Goal: Task Accomplishment & Management: Manage account settings

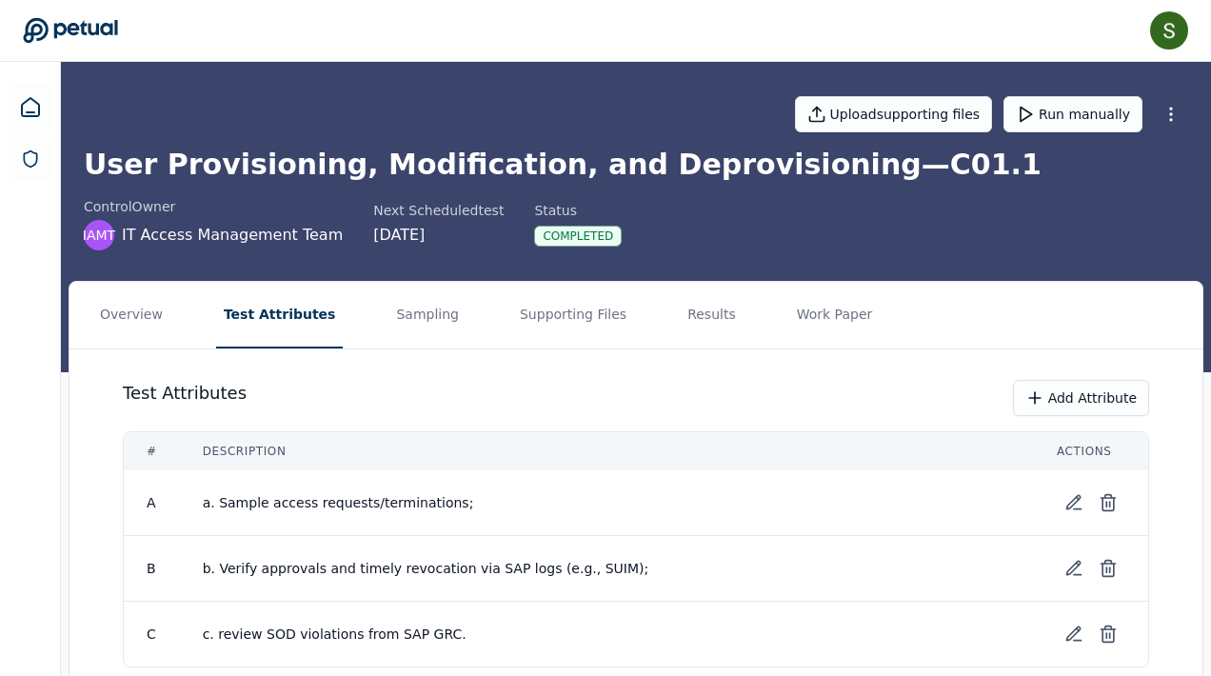
scroll to position [84, 0]
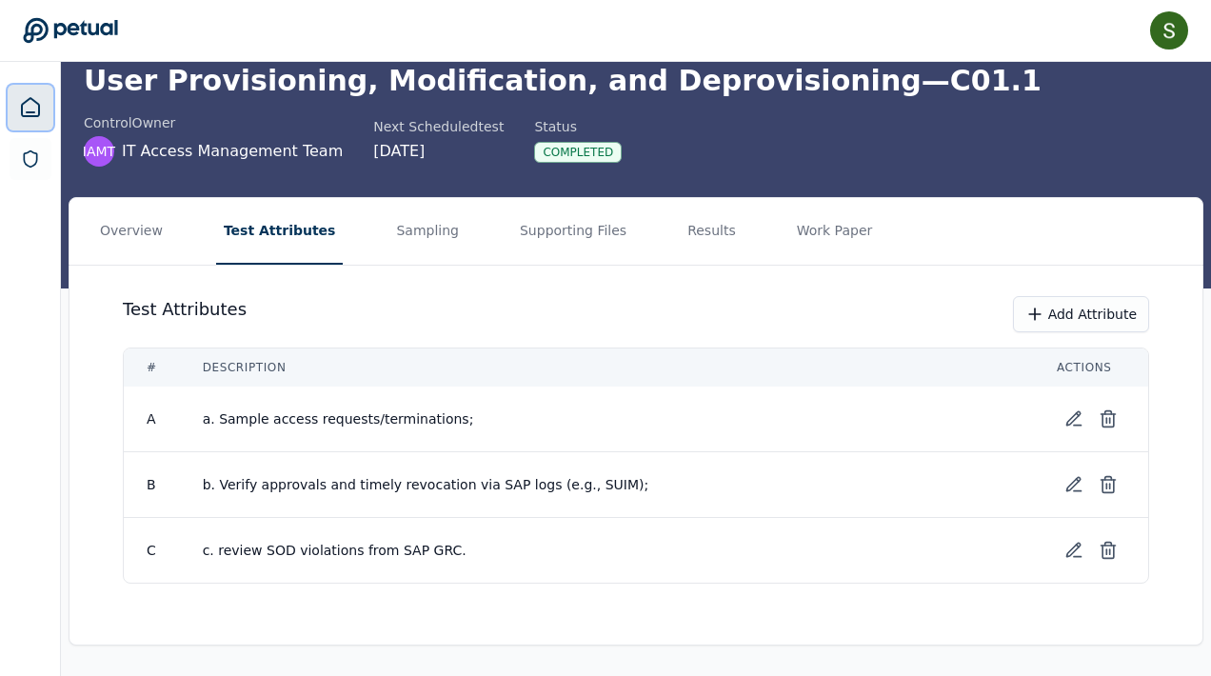
click at [27, 117] on icon at bounding box center [30, 107] width 23 height 23
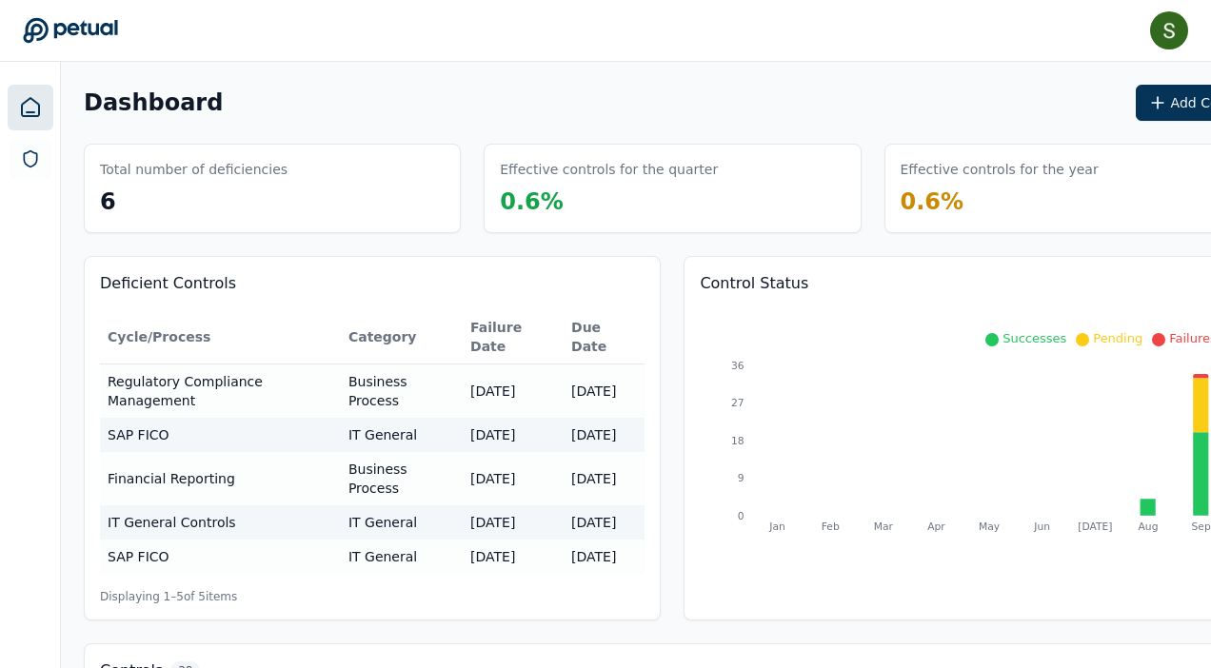
click at [357, 102] on div "Dashboard Add Control" at bounding box center [673, 103] width 1178 height 36
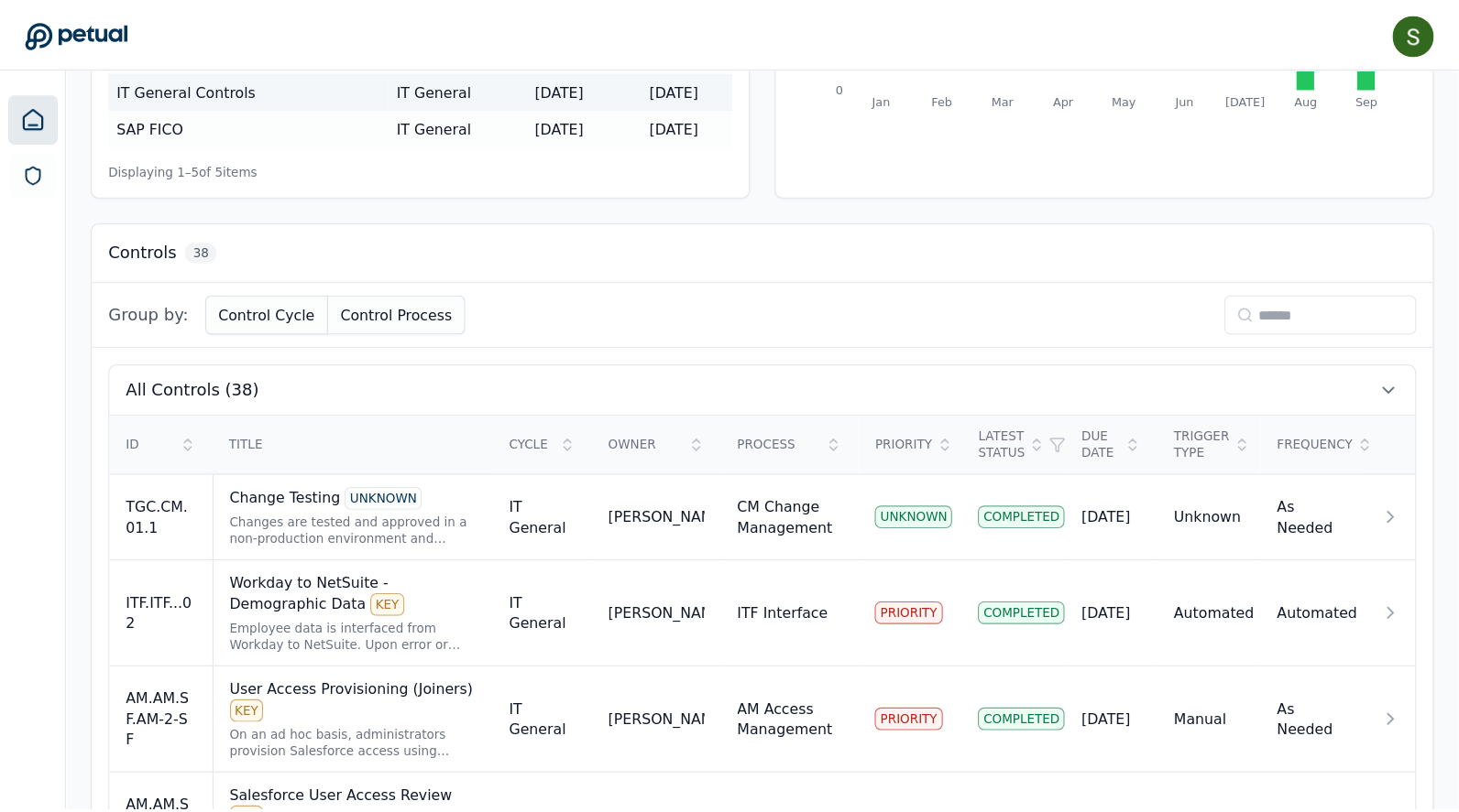
scroll to position [424, 0]
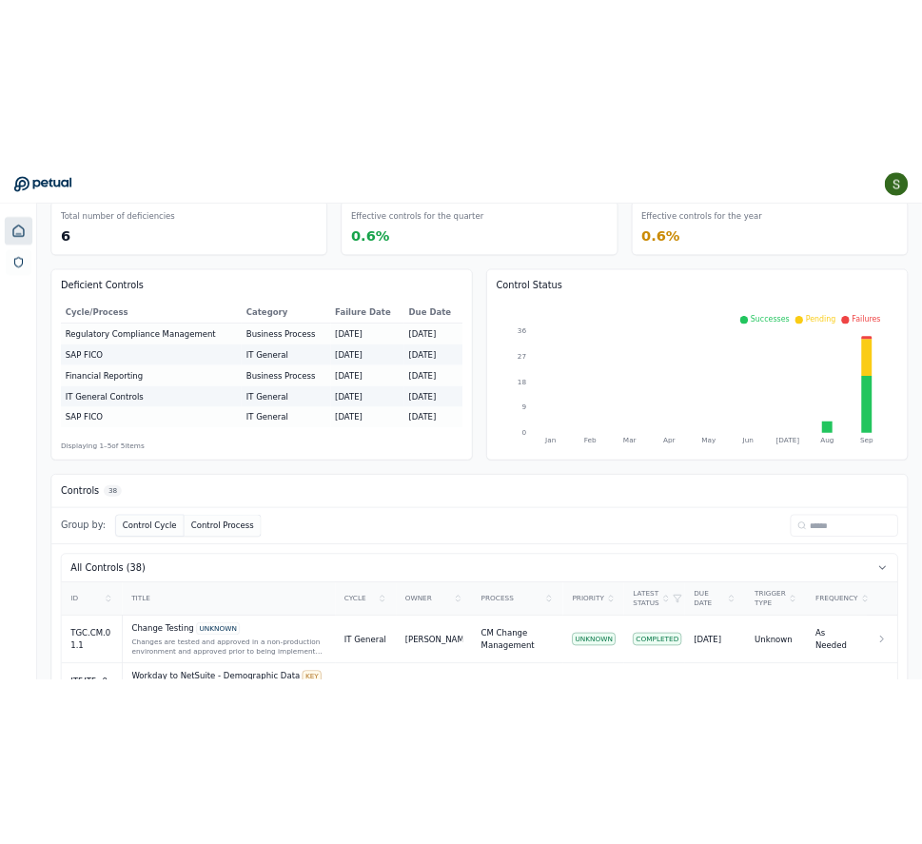
scroll to position [0, 0]
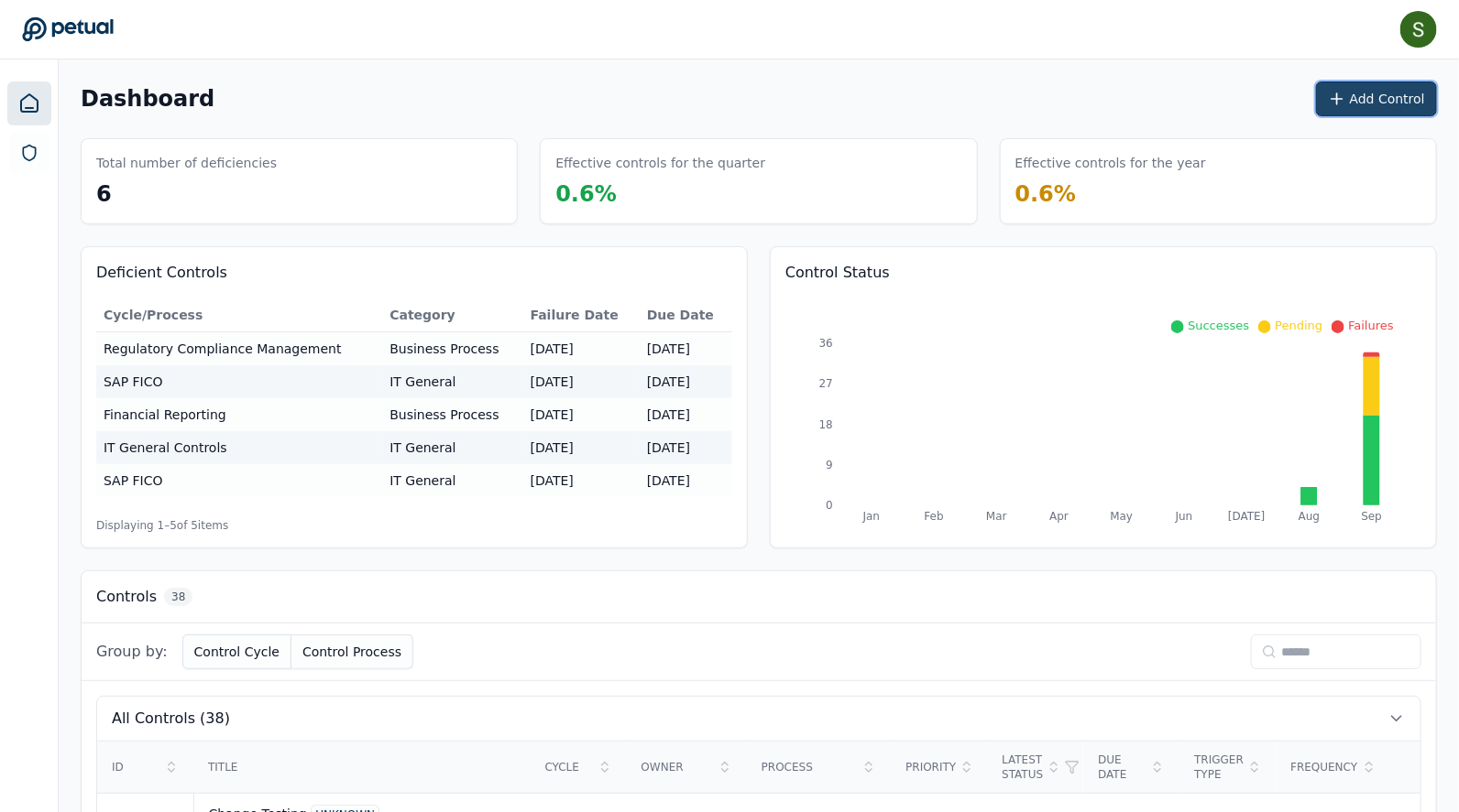
click at [1165, 95] on button "Add Control" at bounding box center [1376, 99] width 121 height 35
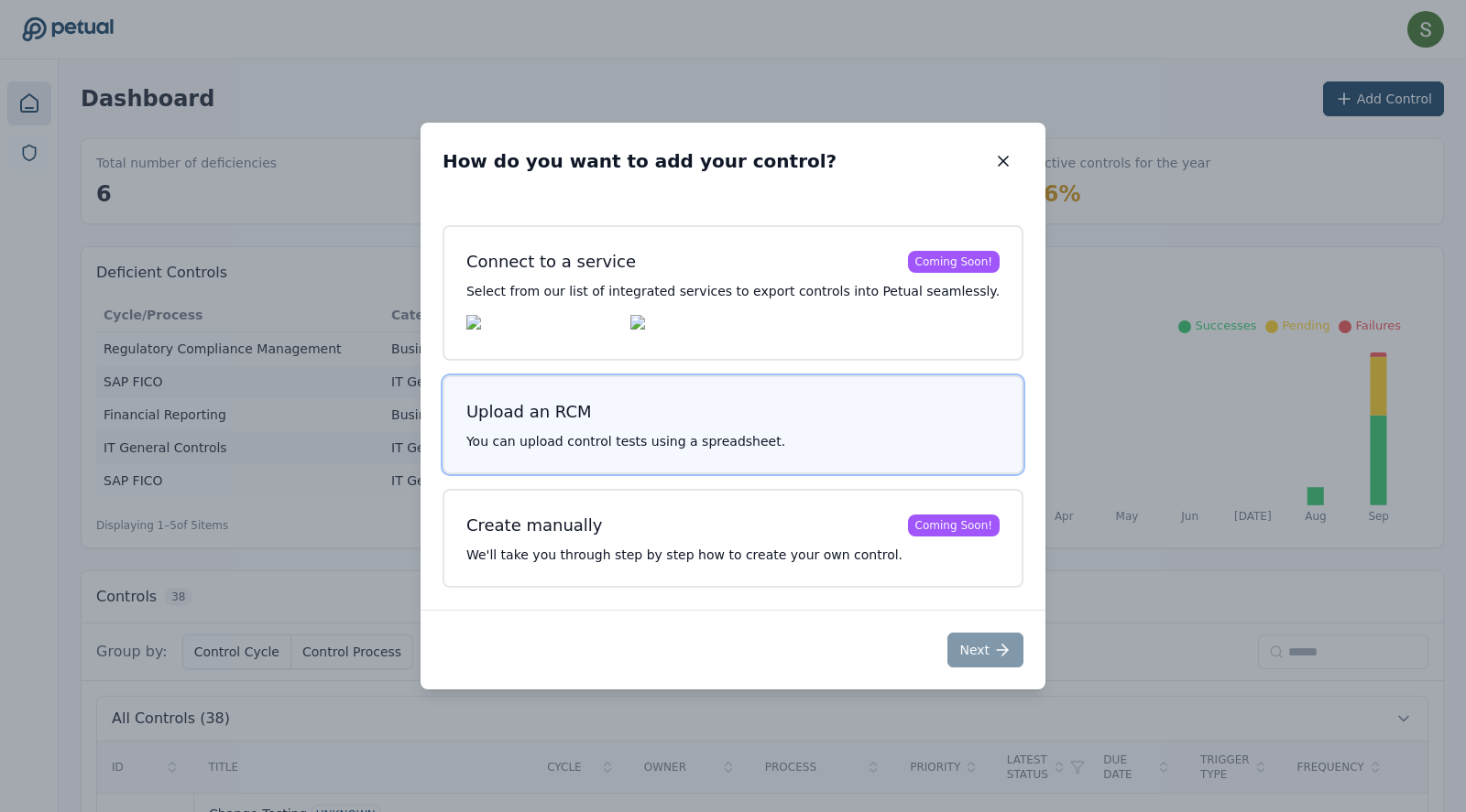
click at [774, 444] on p "You can upload control tests using a spreadsheet." at bounding box center [733, 441] width 533 height 18
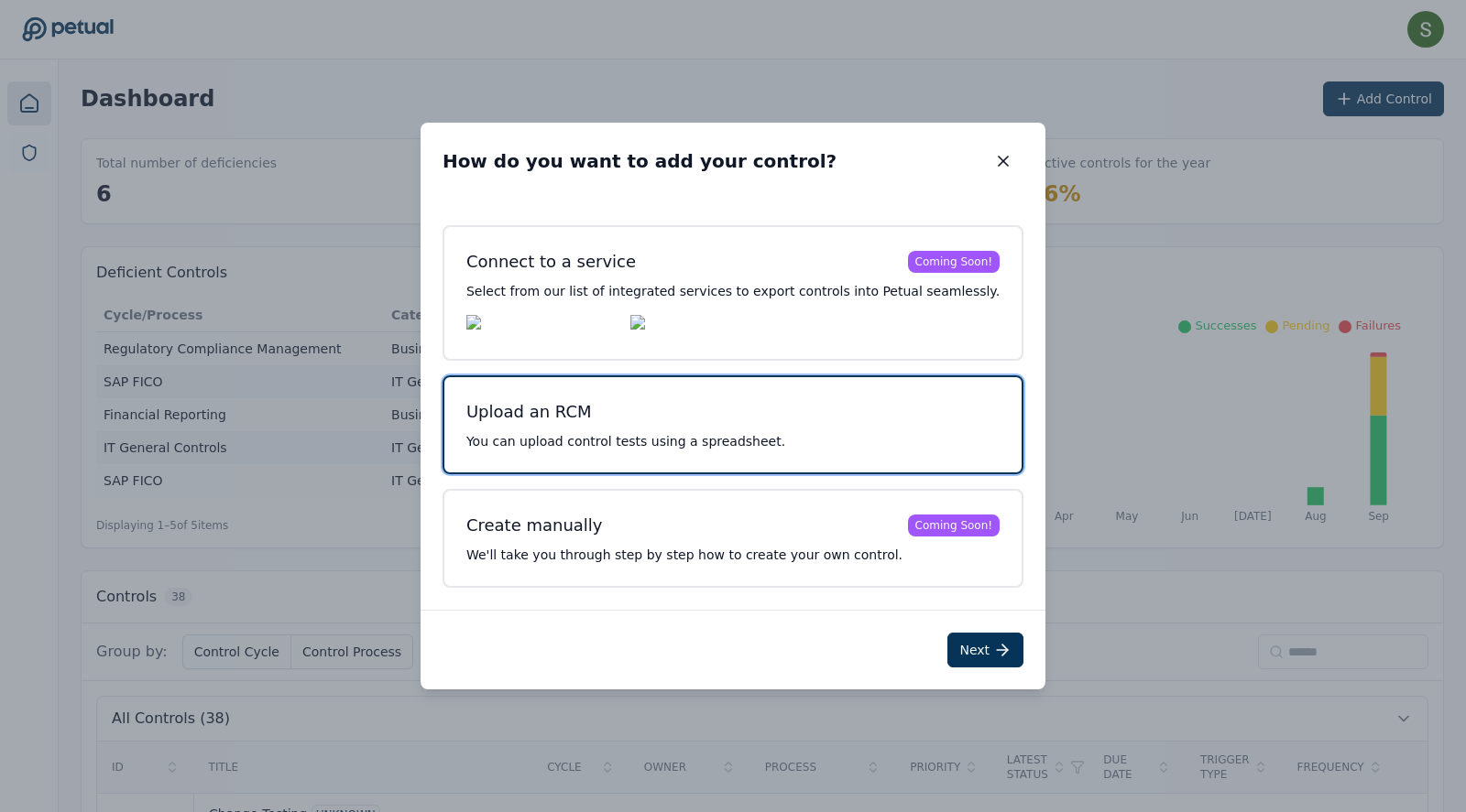
click at [774, 444] on p "You can upload control tests using a spreadsheet." at bounding box center [733, 441] width 533 height 18
click at [993, 649] on icon at bounding box center [1002, 649] width 18 height 18
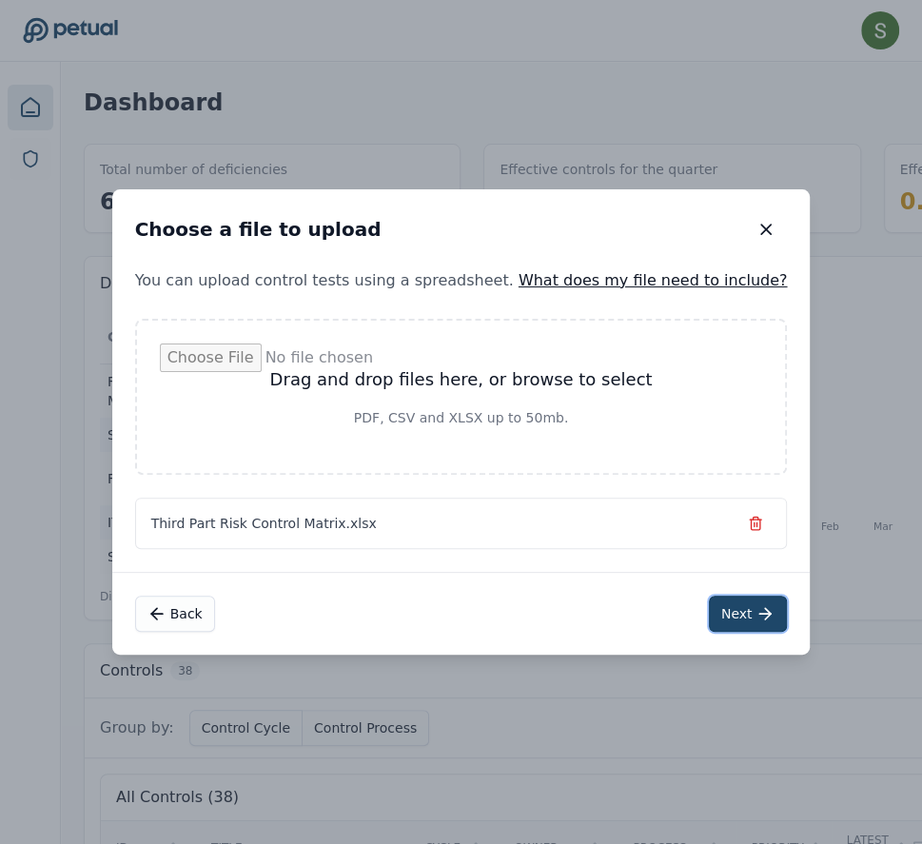
click at [756, 607] on icon at bounding box center [765, 614] width 19 height 19
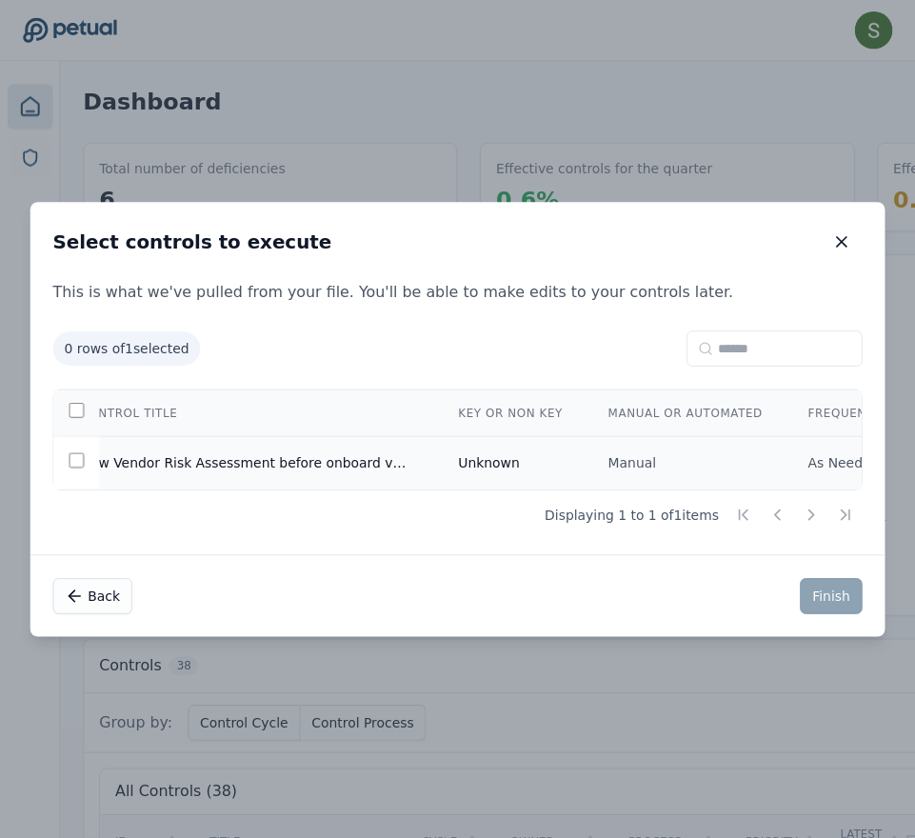
scroll to position [0, 569]
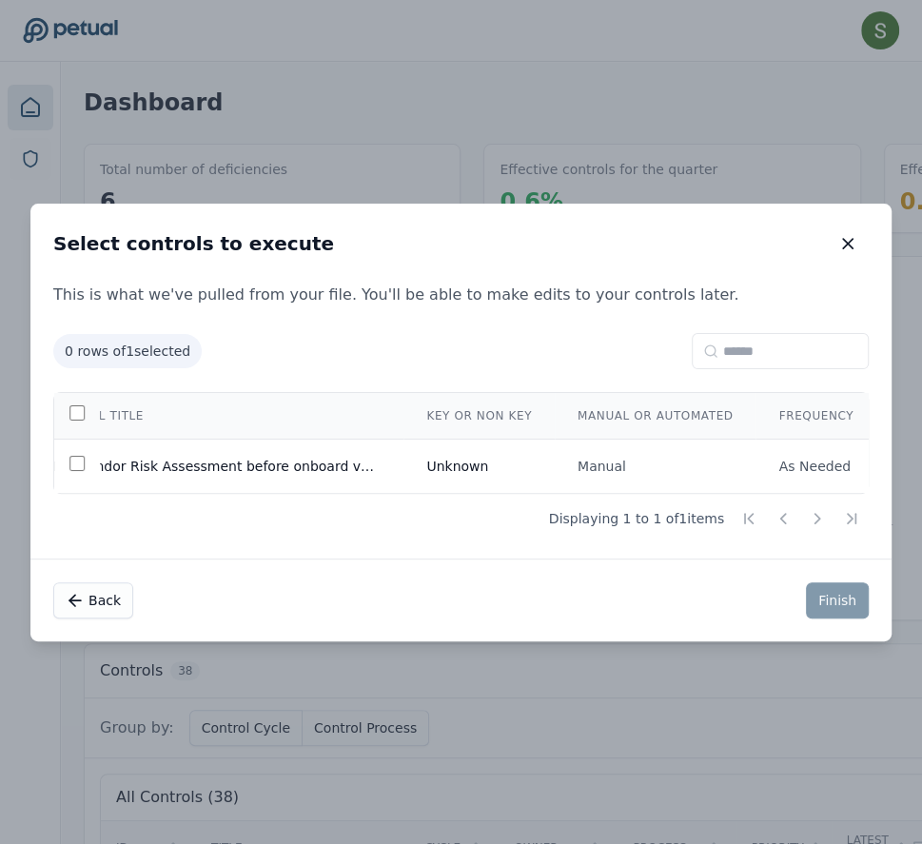
click at [714, 563] on div "Back Finish" at bounding box center [461, 600] width 862 height 83
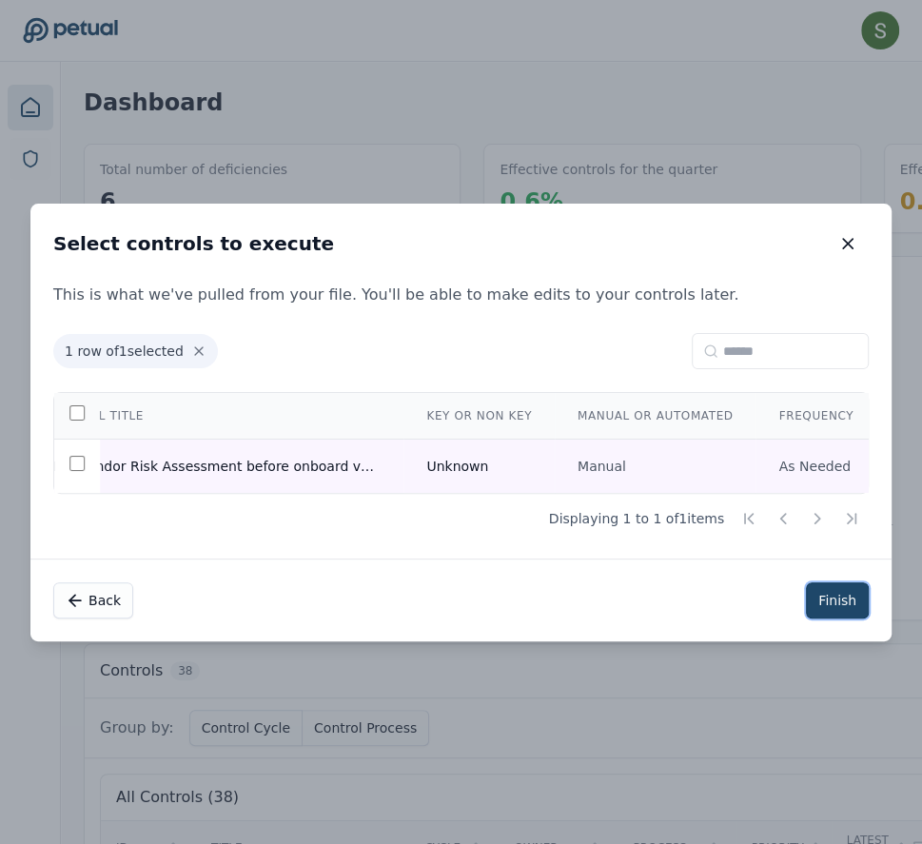
click at [842, 602] on button "Finish" at bounding box center [837, 601] width 63 height 36
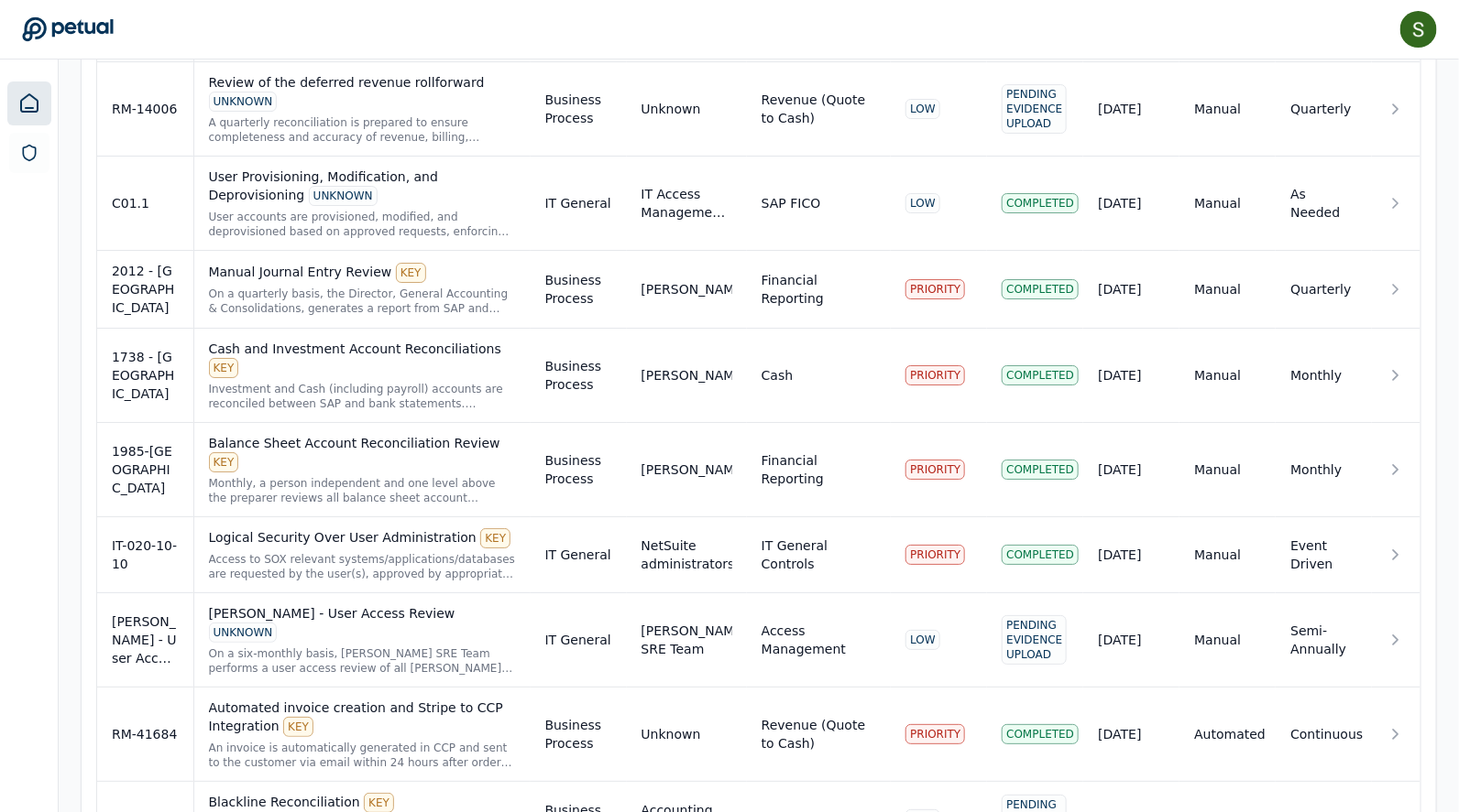
scroll to position [3163, 0]
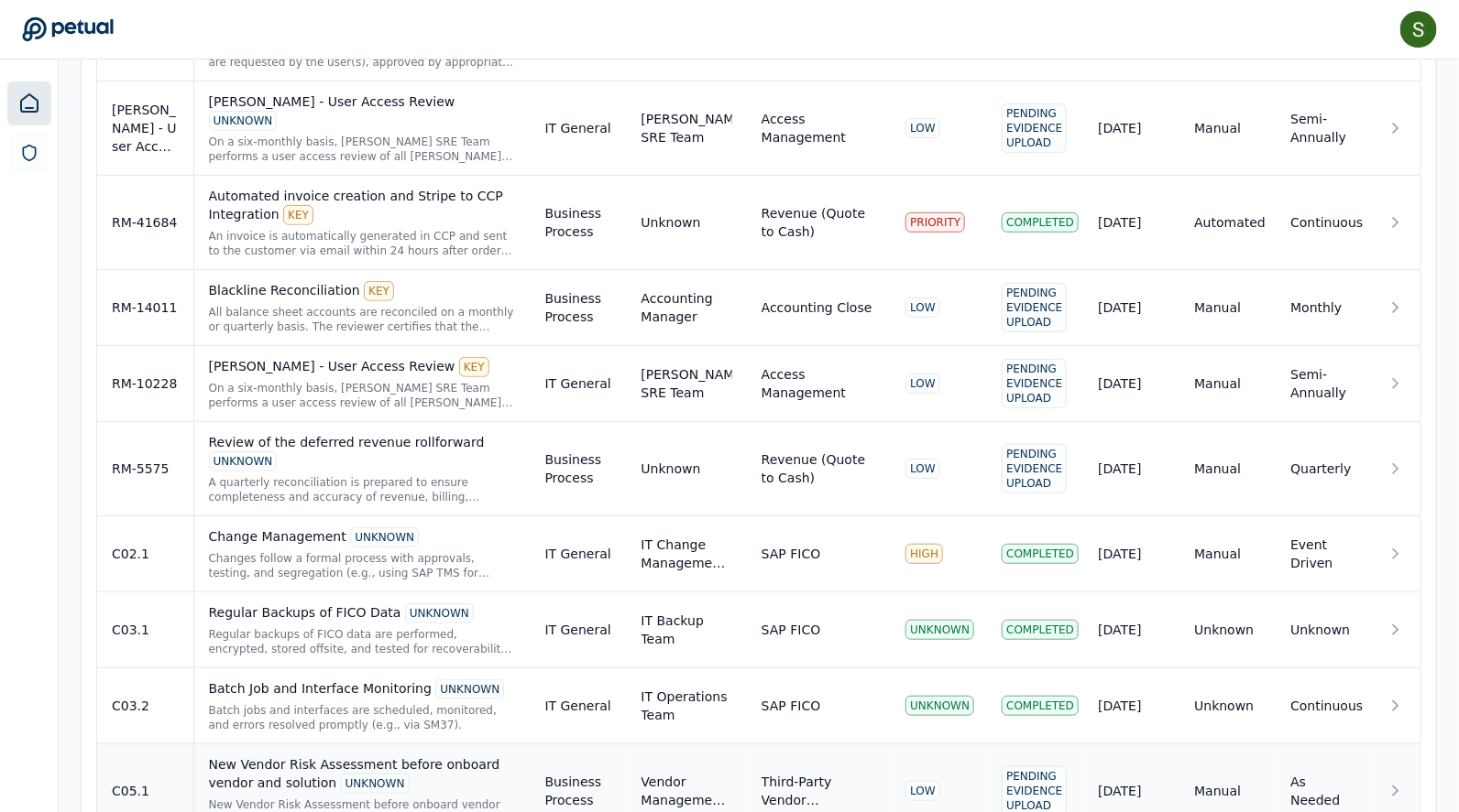
click at [327, 649] on div "New Vendor Risk Assessment before onboard vendor and solution UNKNOWN" at bounding box center [362, 774] width 307 height 38
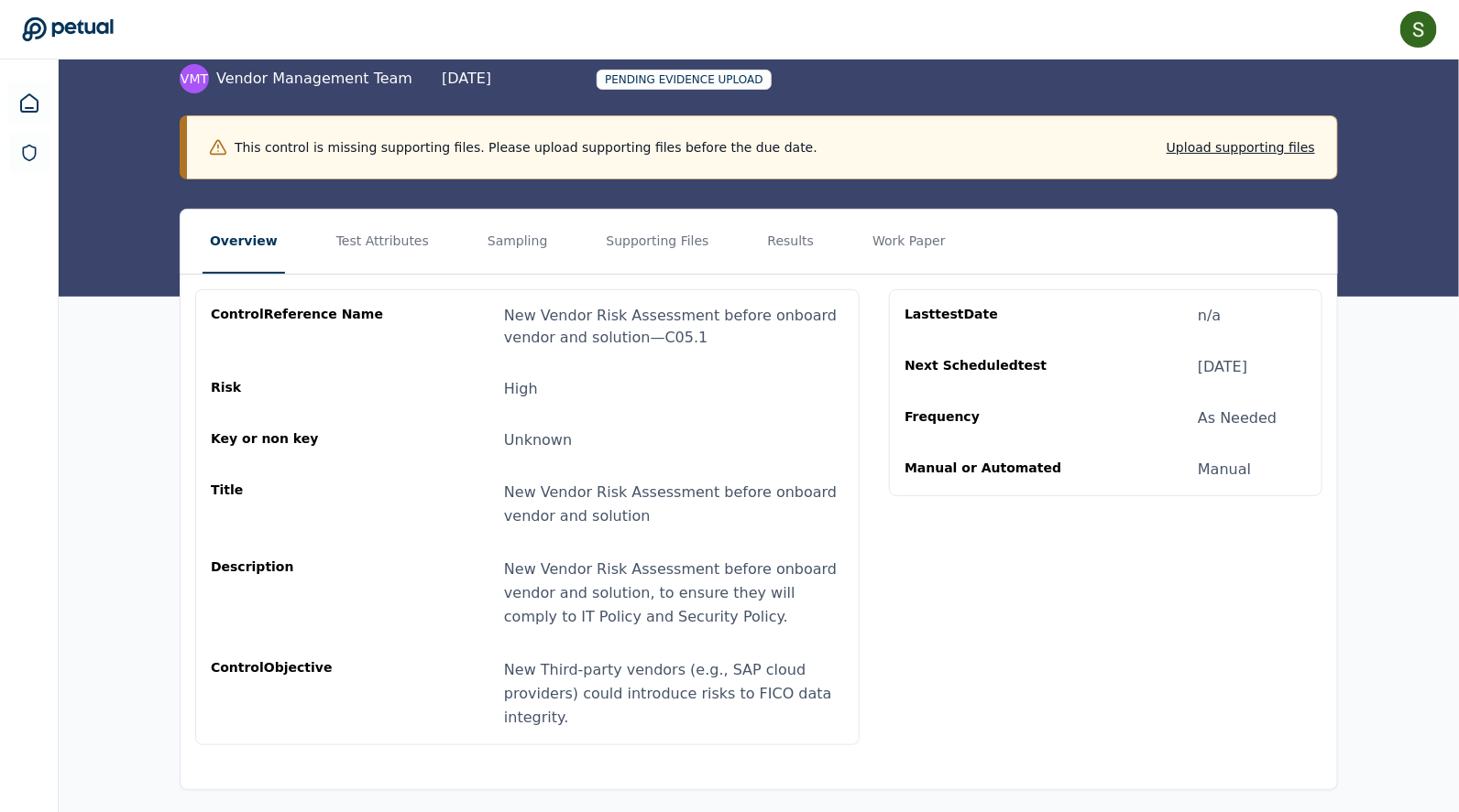
scroll to position [151, 0]
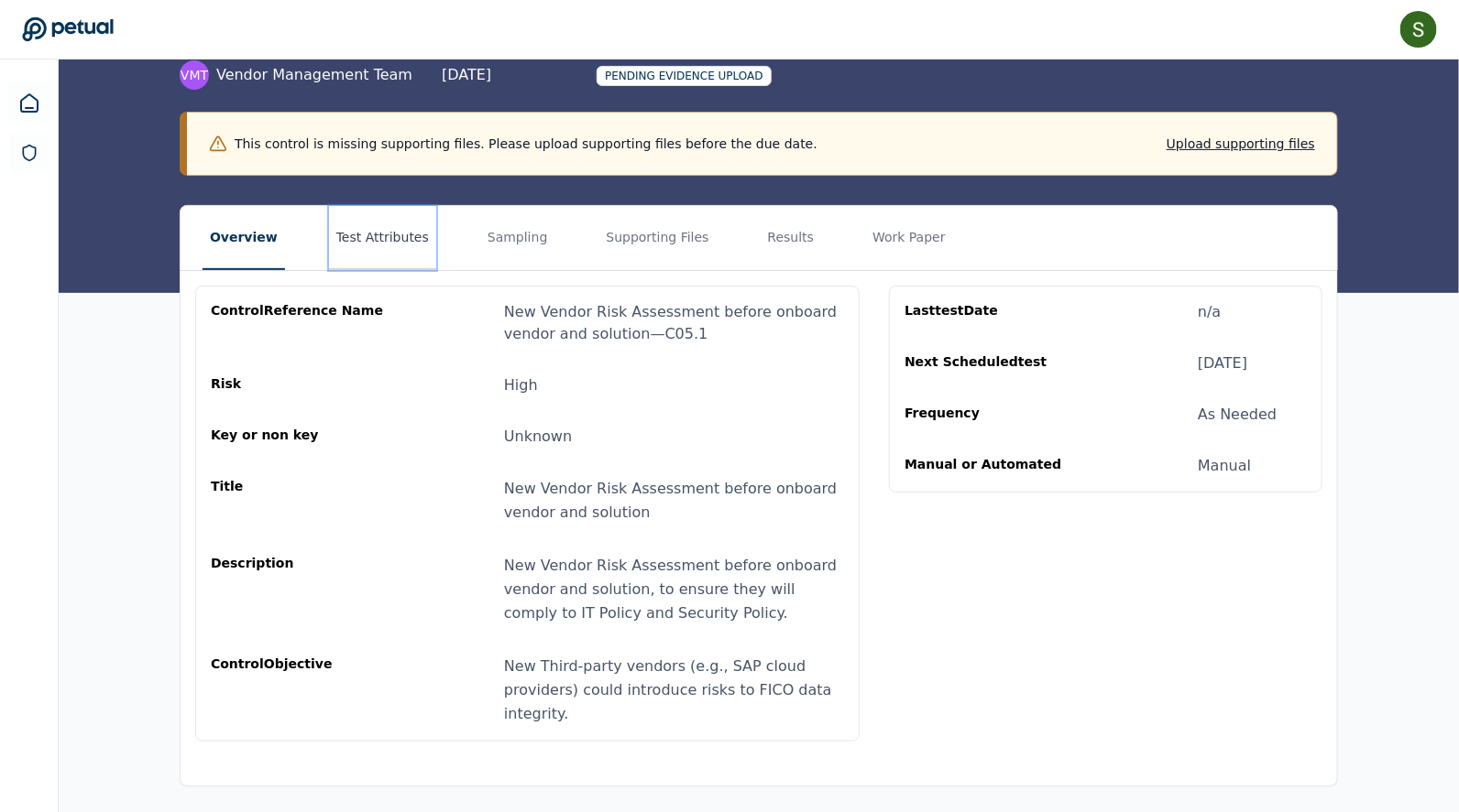
click at [399, 239] on button "Test Attributes" at bounding box center [382, 238] width 107 height 64
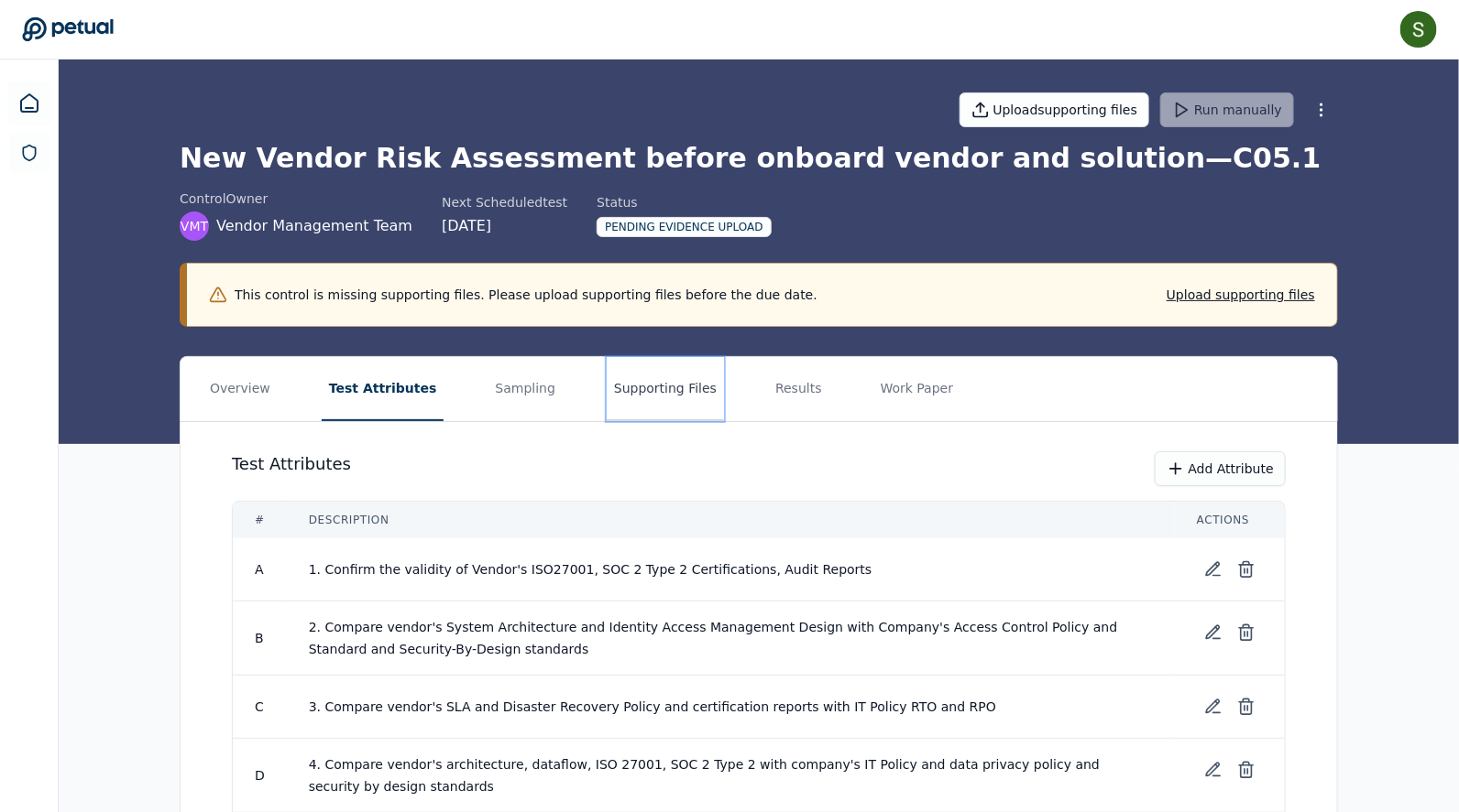
click at [668, 378] on button "Supporting Files" at bounding box center [665, 389] width 117 height 64
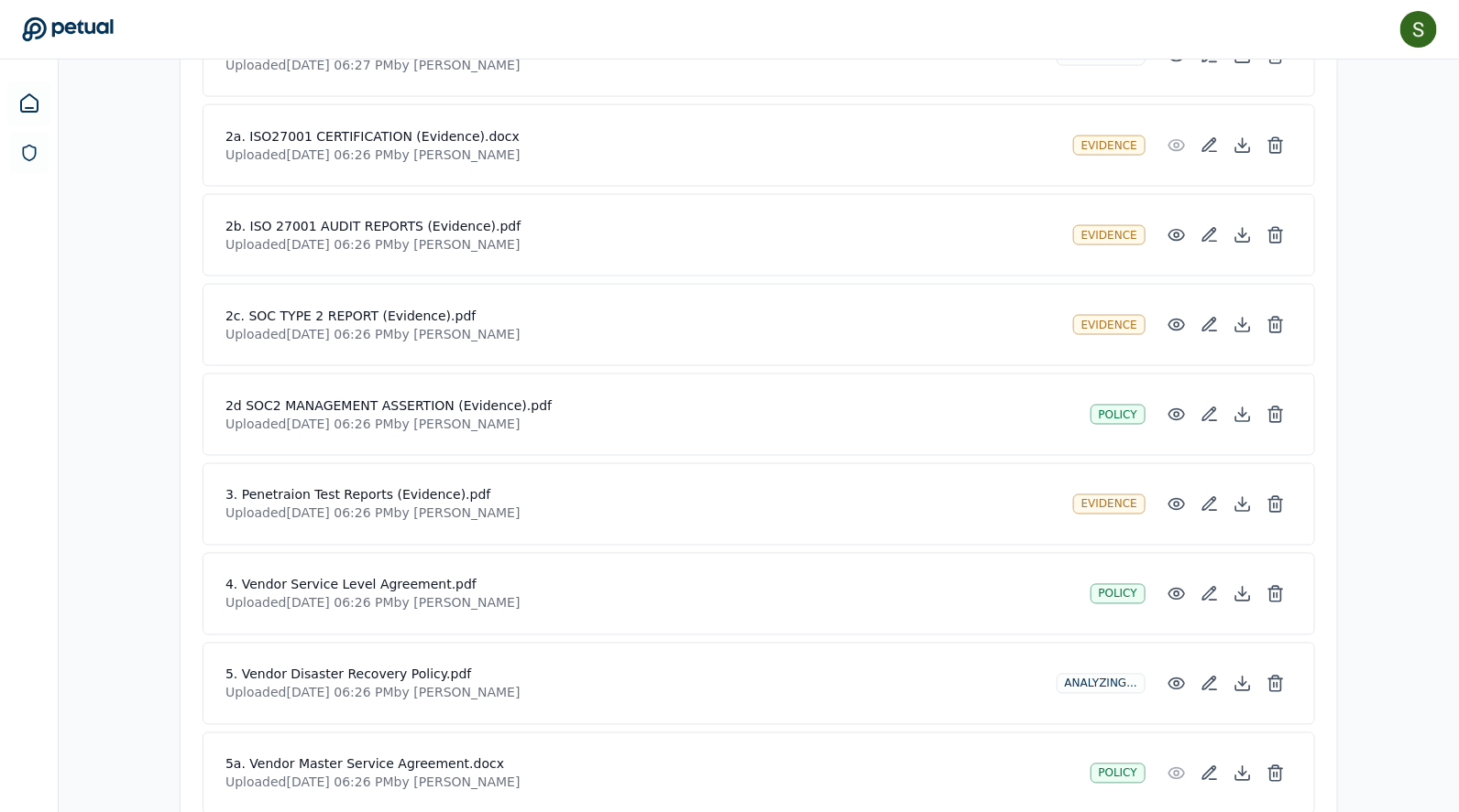
scroll to position [1028, 0]
click at [1165, 410] on icon at bounding box center [1209, 414] width 18 height 18
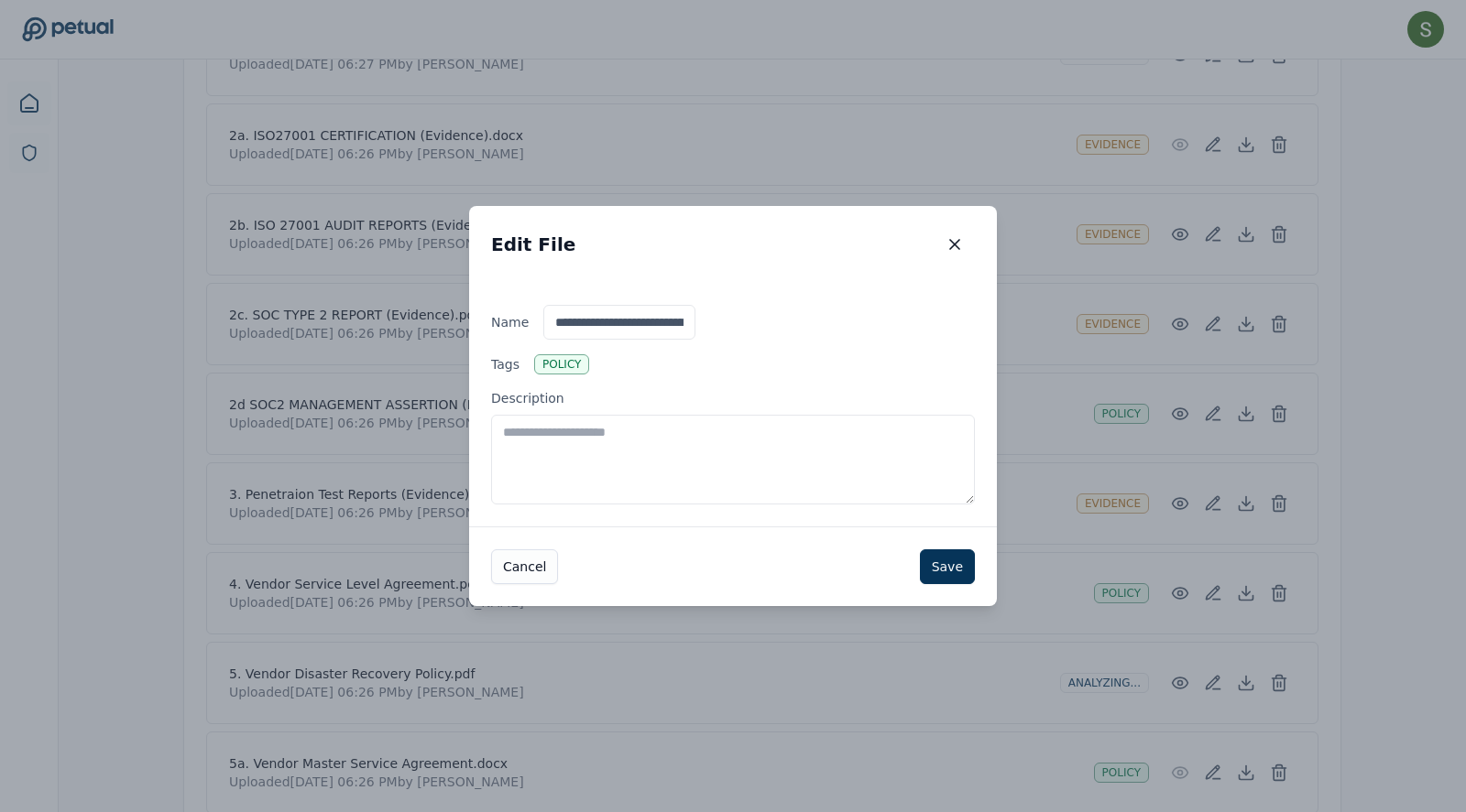
click at [563, 377] on div "**********" at bounding box center [733, 404] width 527 height 243
click at [572, 370] on div "Policy" at bounding box center [561, 364] width 55 height 20
click at [572, 415] on textarea "Description" at bounding box center [733, 459] width 484 height 89
click at [573, 440] on textarea "Description" at bounding box center [733, 459] width 484 height 89
type textarea "**********"
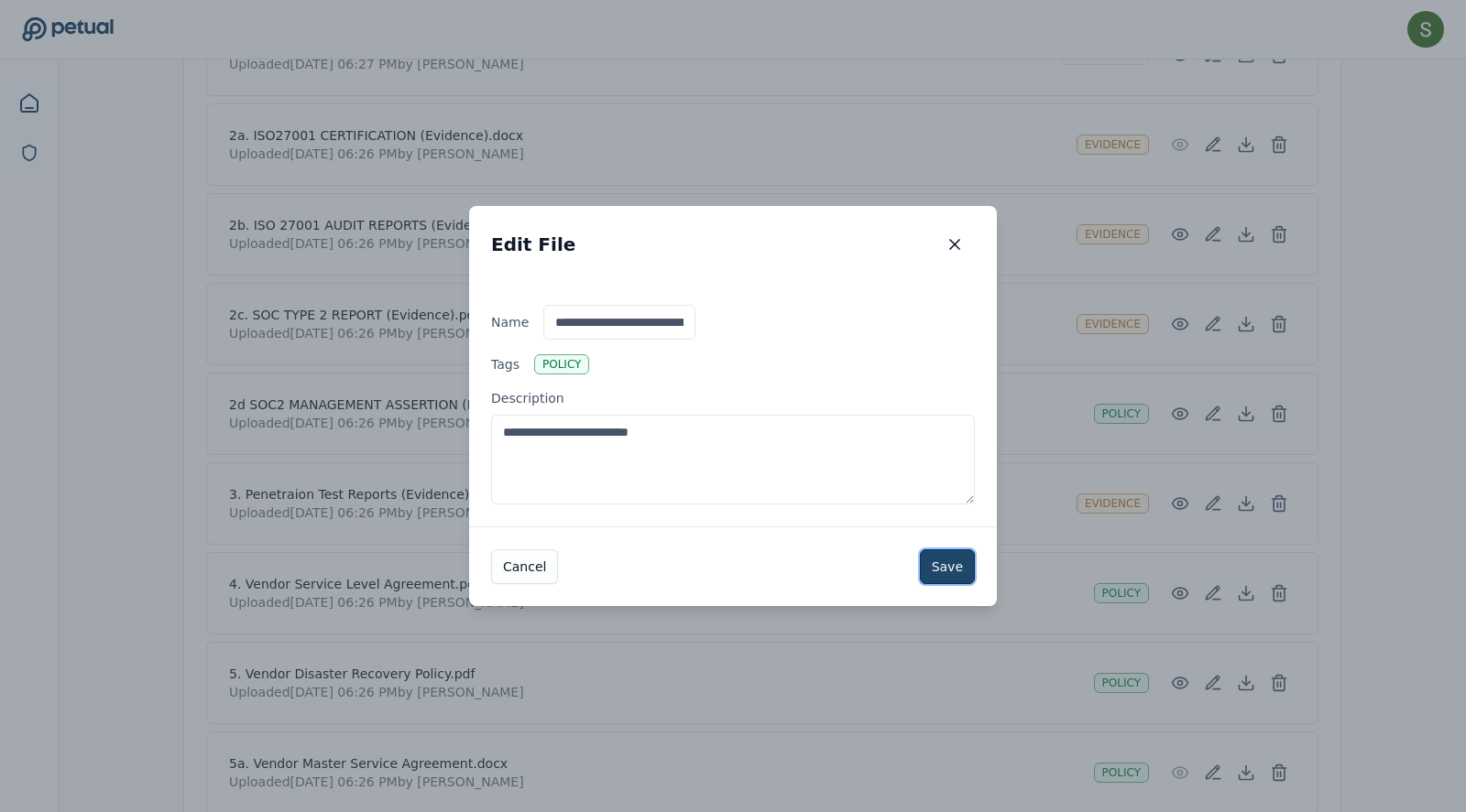
click at [944, 573] on button "Save" at bounding box center [947, 567] width 55 height 35
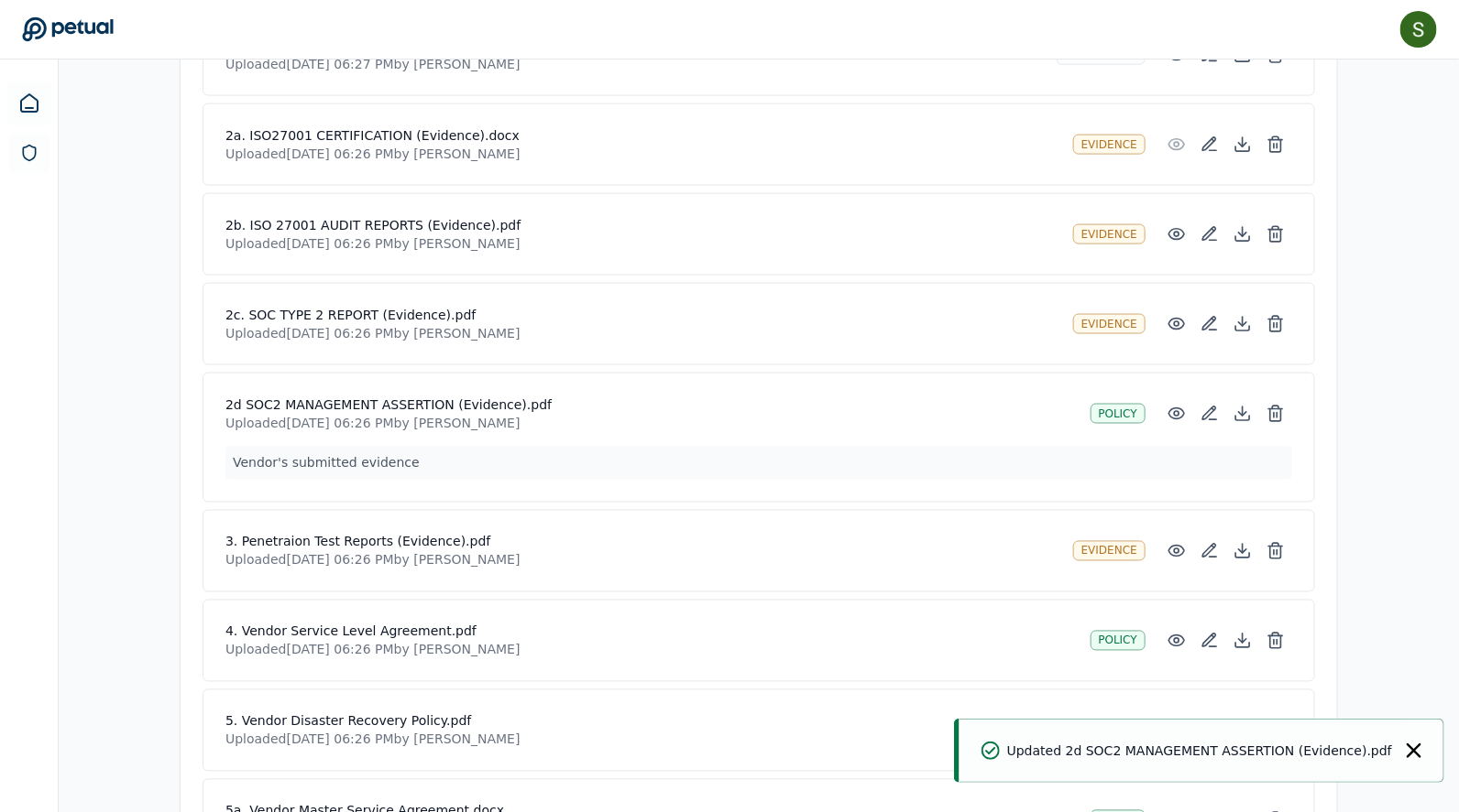
click at [1118, 407] on div "Policy" at bounding box center [1117, 414] width 55 height 20
click at [1165, 409] on icon at bounding box center [1176, 414] width 18 height 18
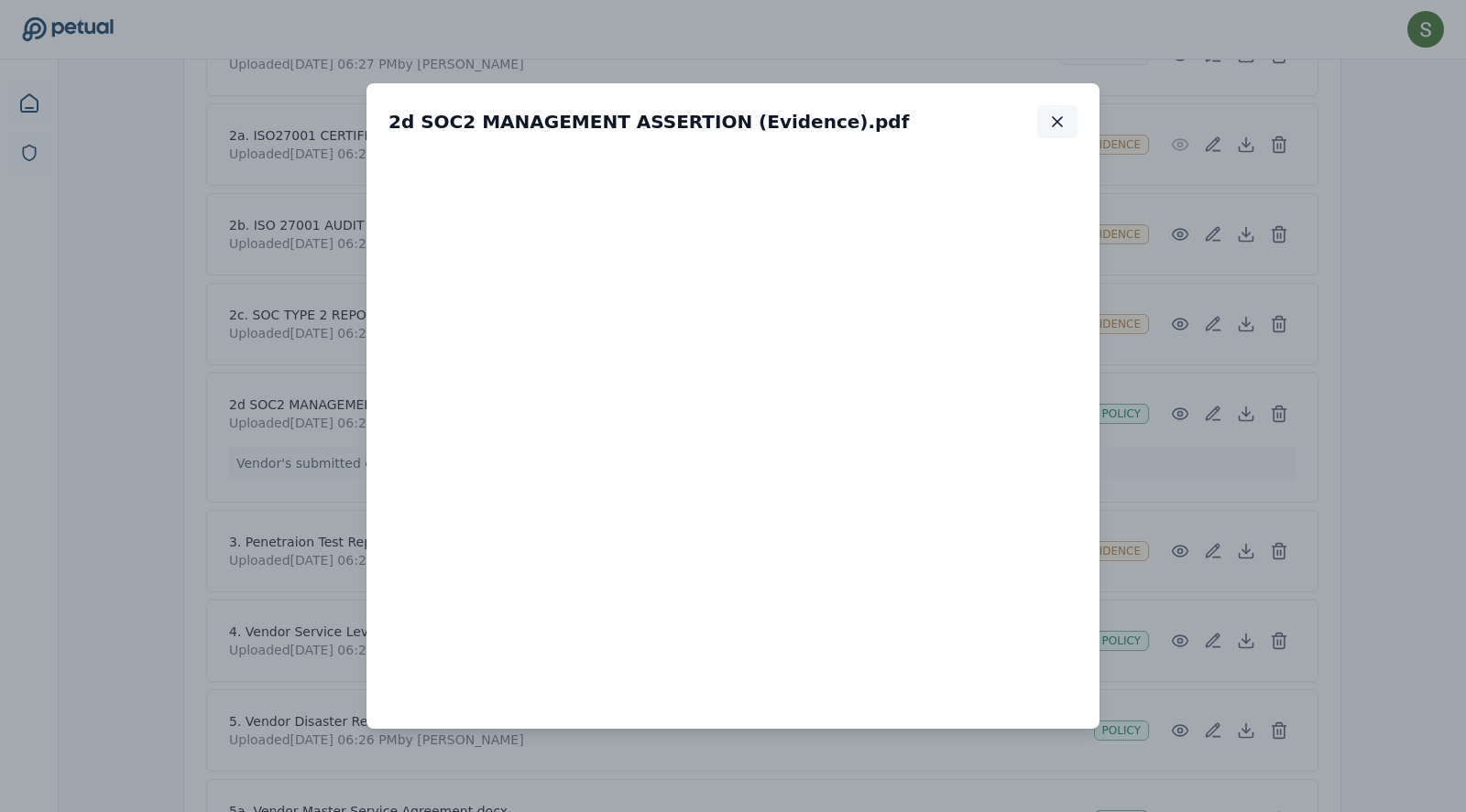
click at [1045, 122] on button "button" at bounding box center [1058, 121] width 40 height 33
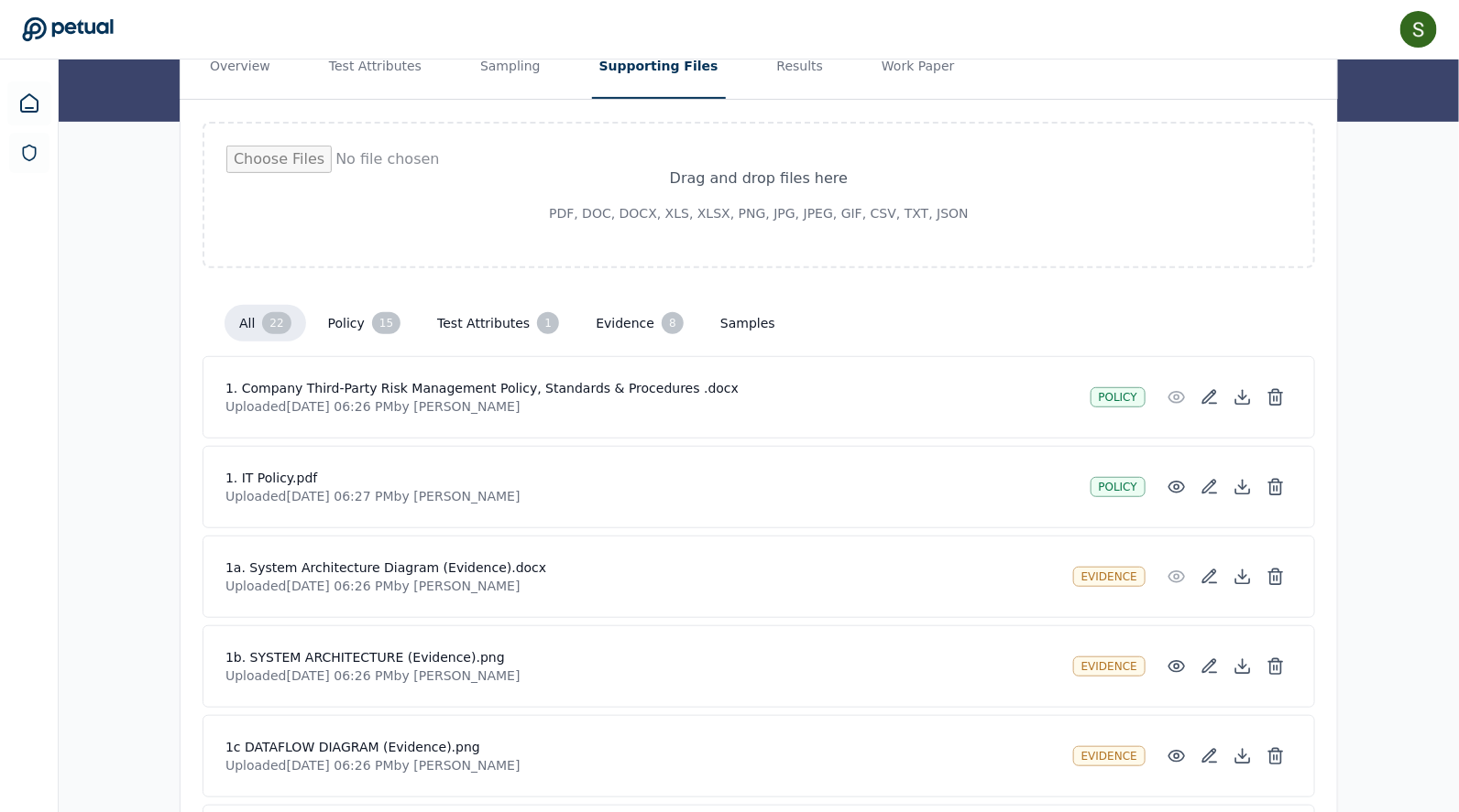
scroll to position [0, 0]
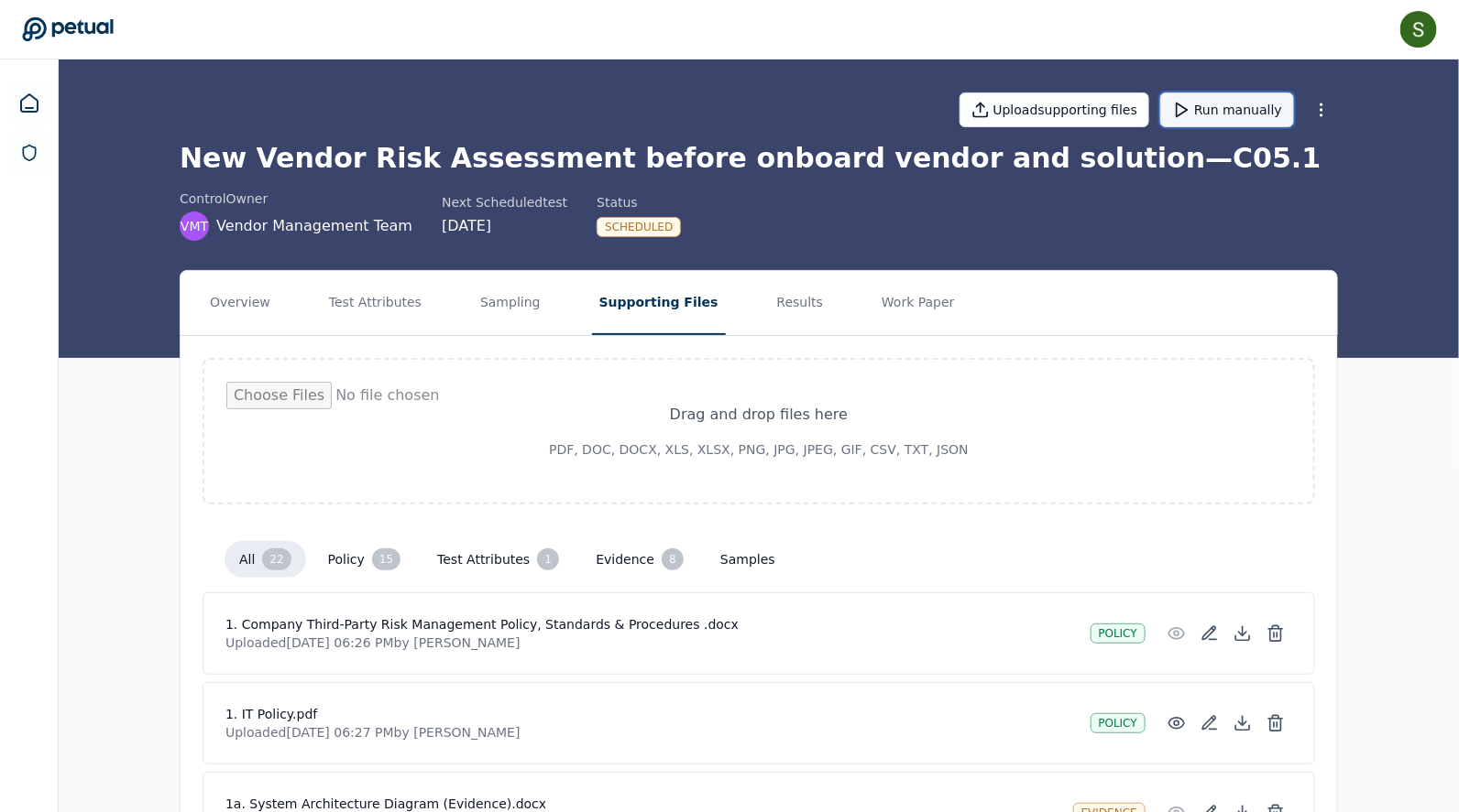
click at [1165, 115] on button "Run manually" at bounding box center [1226, 110] width 134 height 35
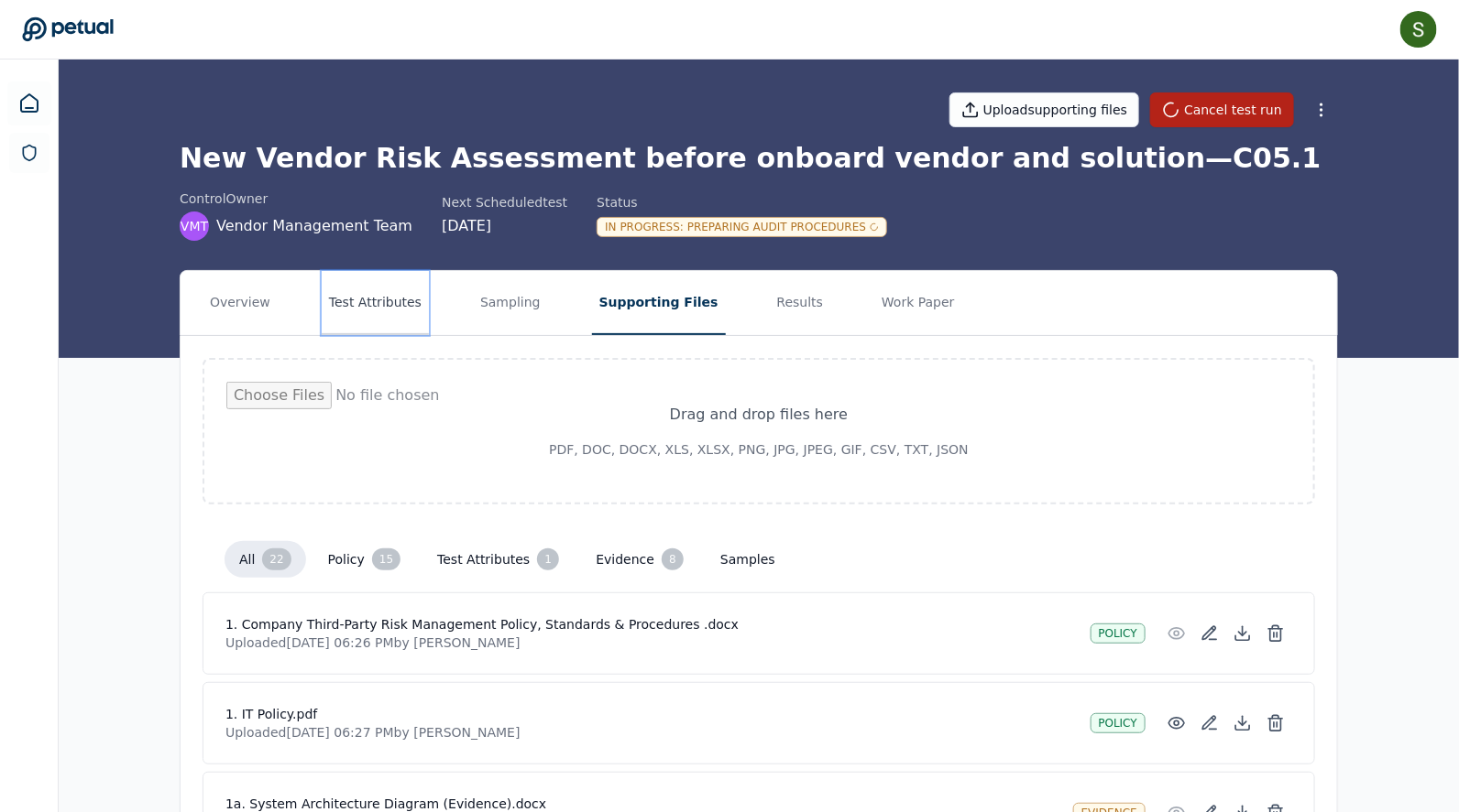
click at [409, 294] on button "Test Attributes" at bounding box center [374, 303] width 107 height 64
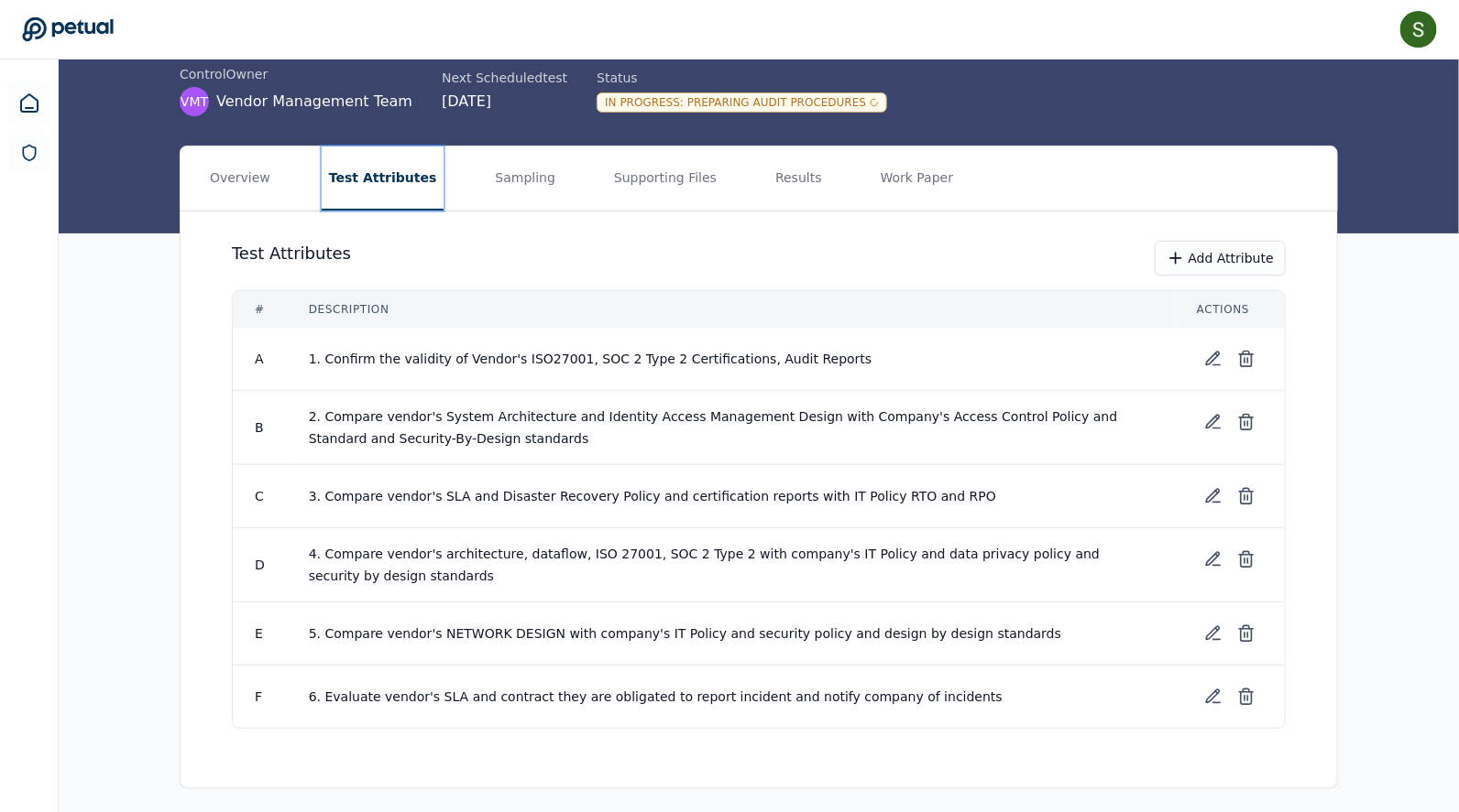
scroll to position [113, 0]
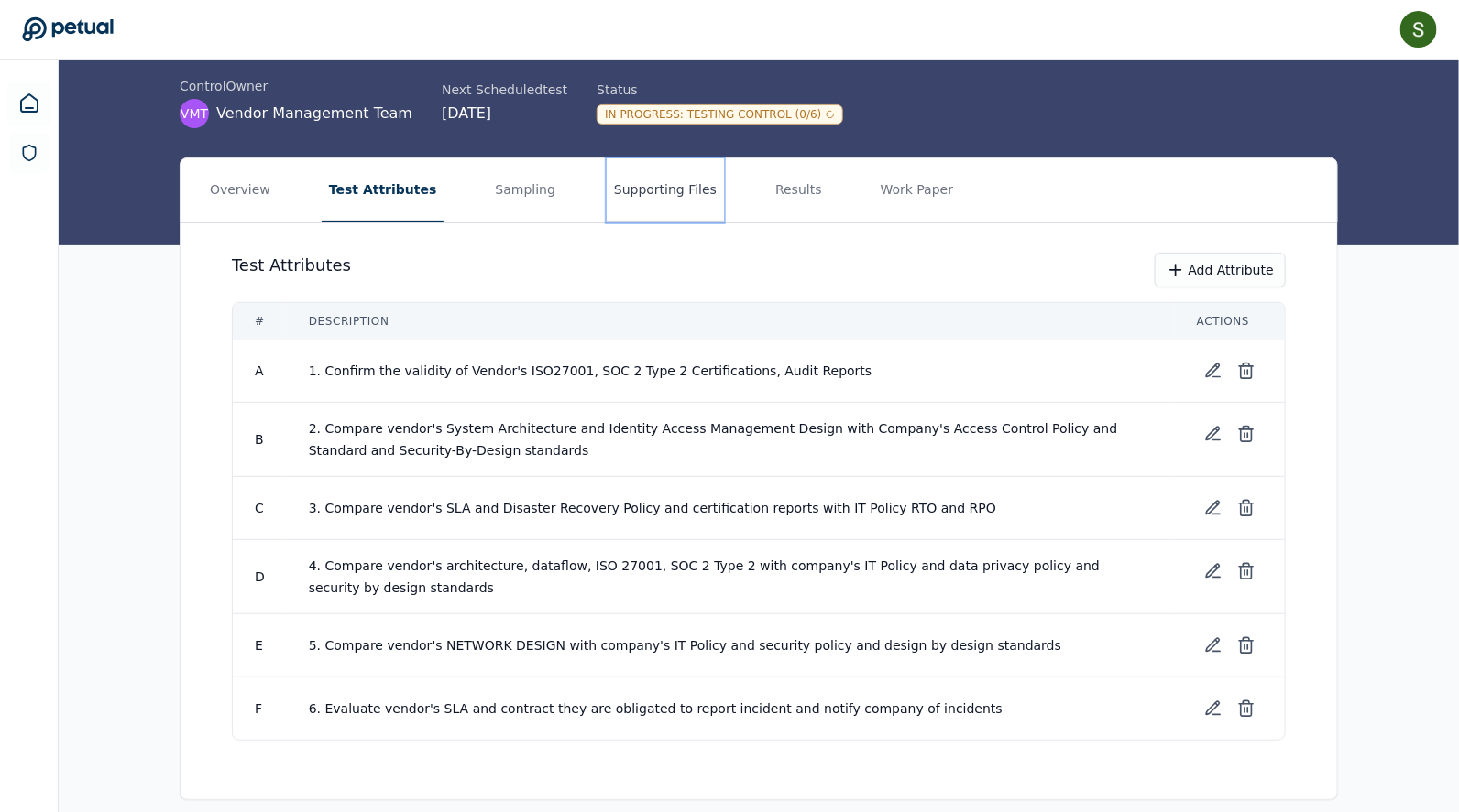
click at [667, 190] on button "Supporting Files" at bounding box center [665, 190] width 117 height 64
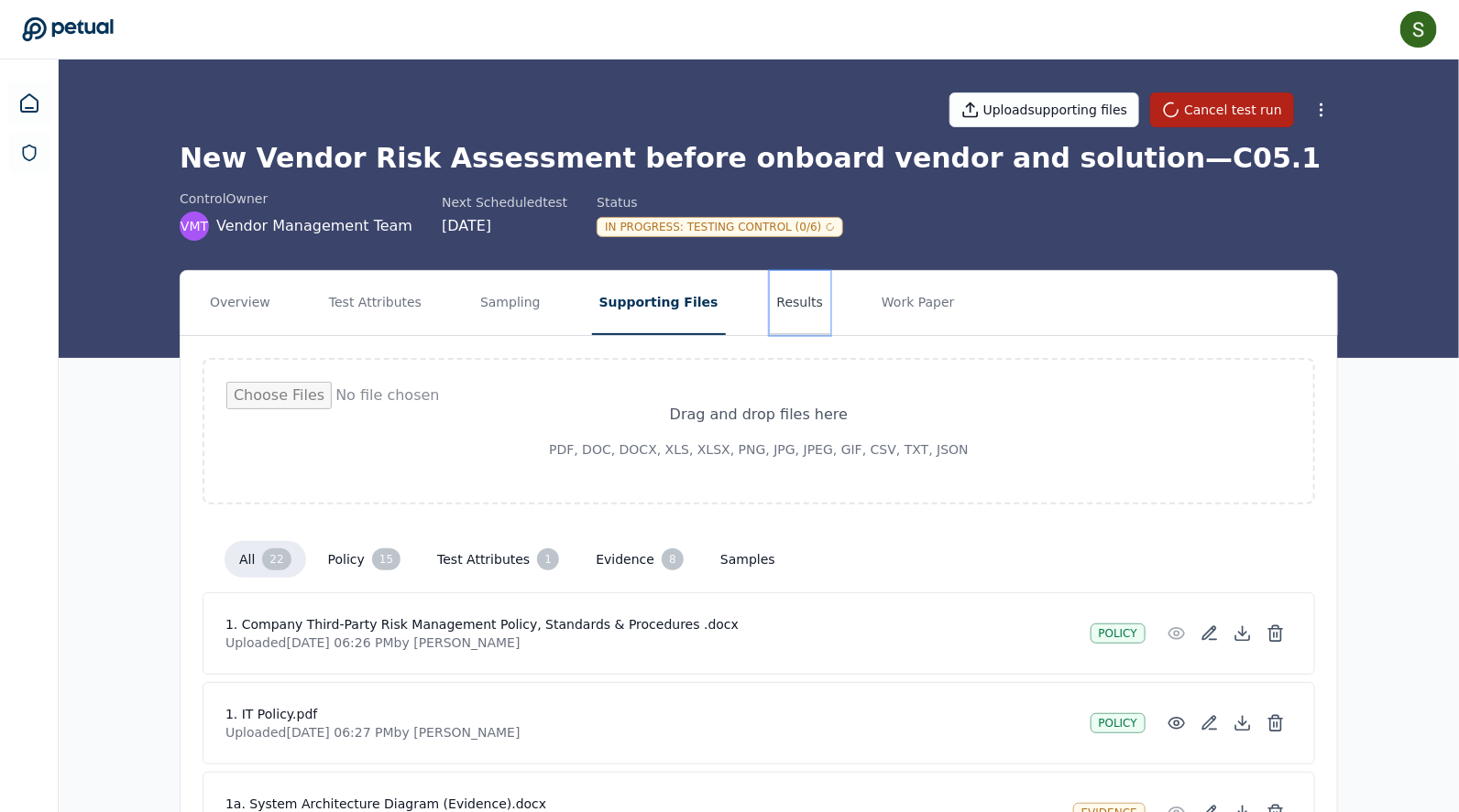
click at [770, 292] on button "Results" at bounding box center [801, 303] width 62 height 64
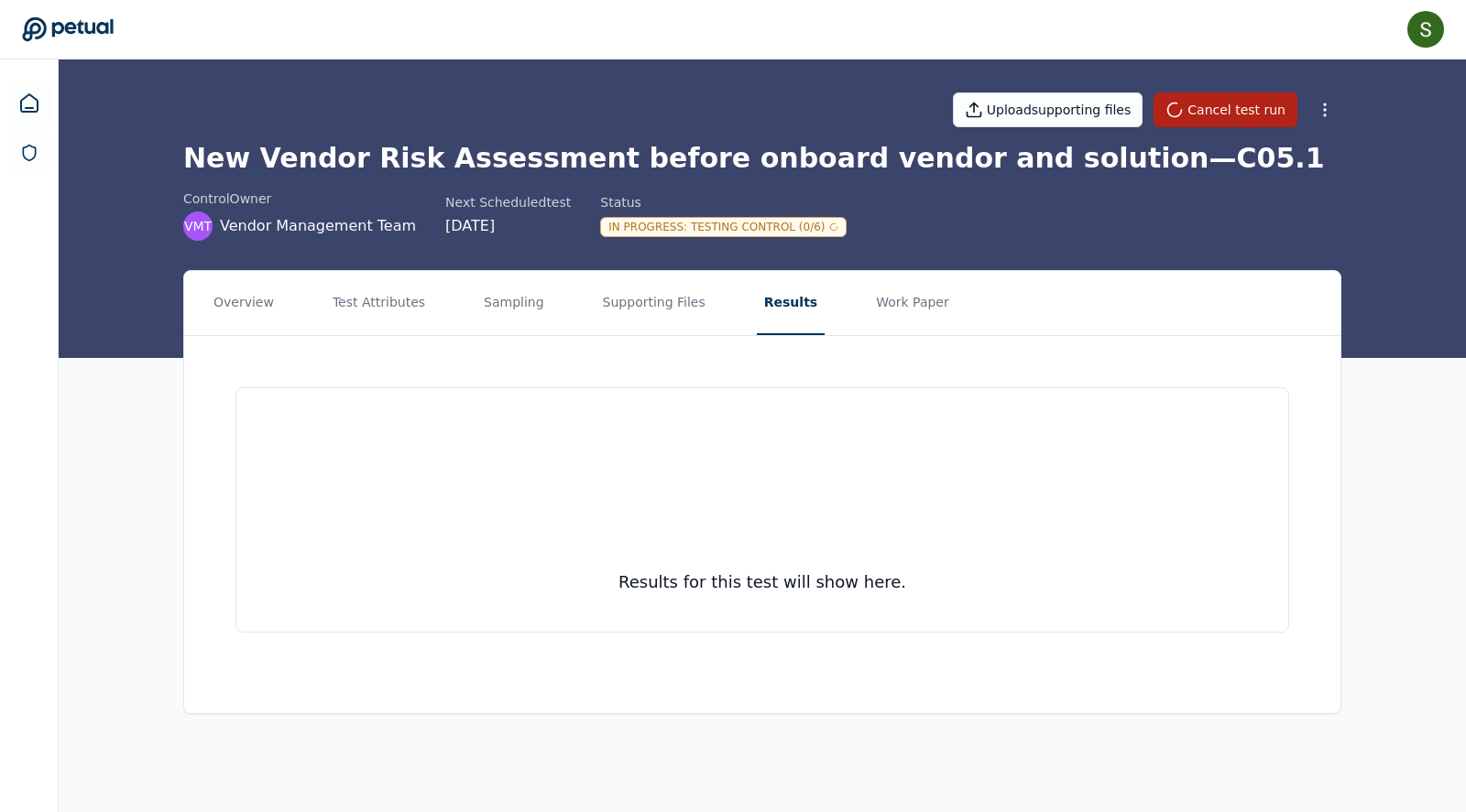
click at [569, 299] on nav "Overview Test Attributes Sampling Supporting Files Results Work Paper" at bounding box center [761, 303] width 1156 height 64
click at [605, 300] on button "Supporting Files" at bounding box center [655, 303] width 117 height 64
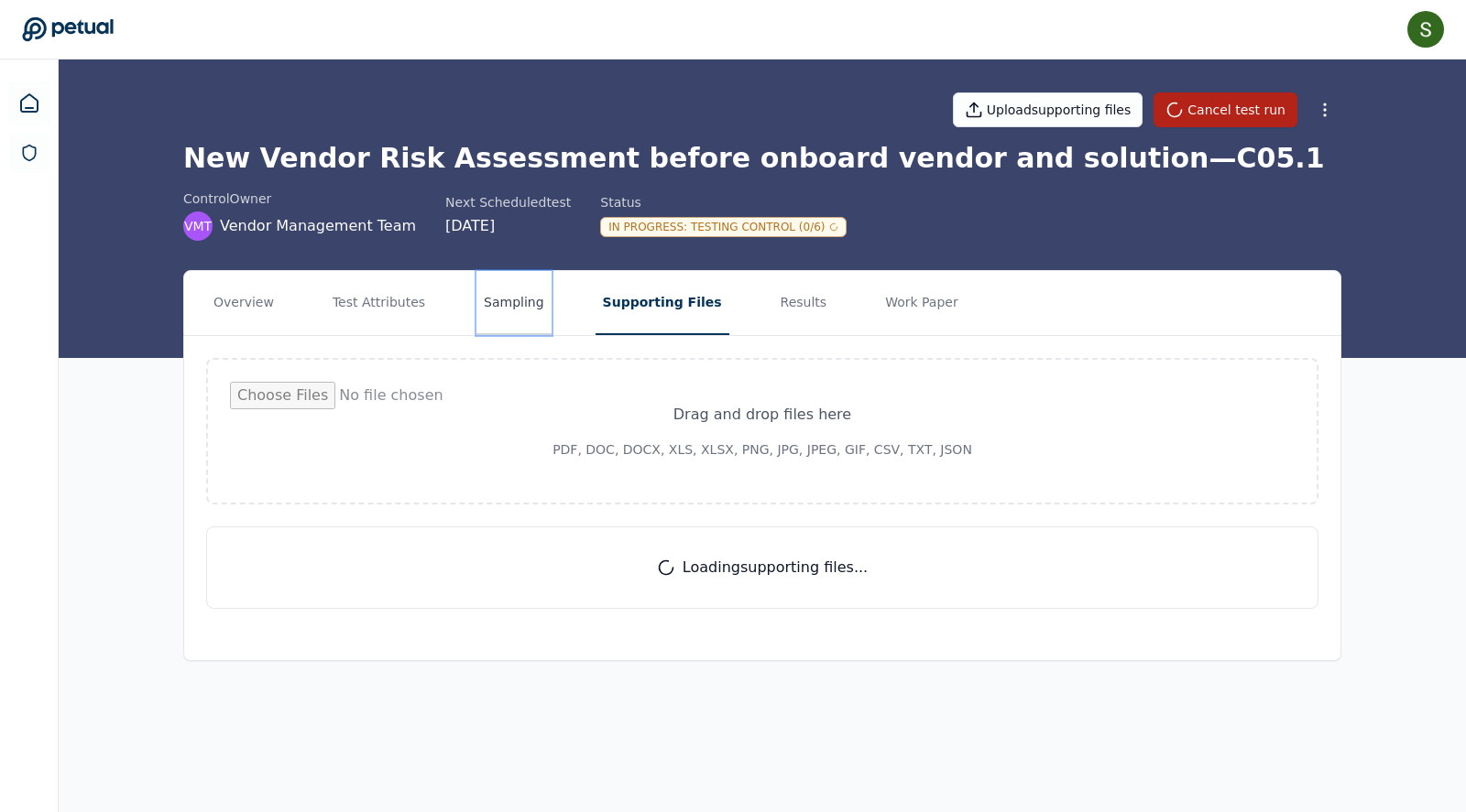
click at [498, 302] on button "Sampling" at bounding box center [514, 303] width 75 height 64
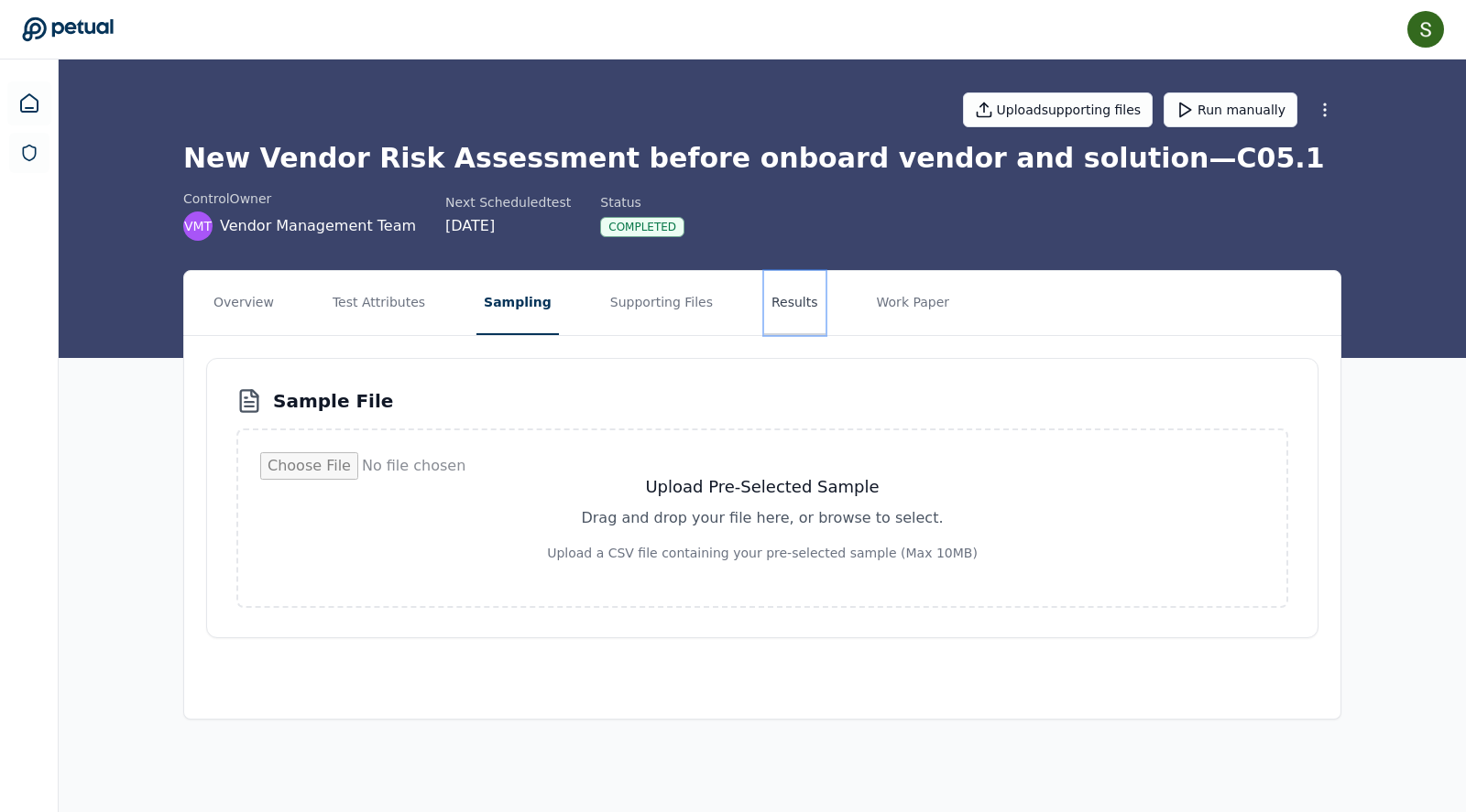
click at [775, 298] on button "Results" at bounding box center [795, 303] width 62 height 64
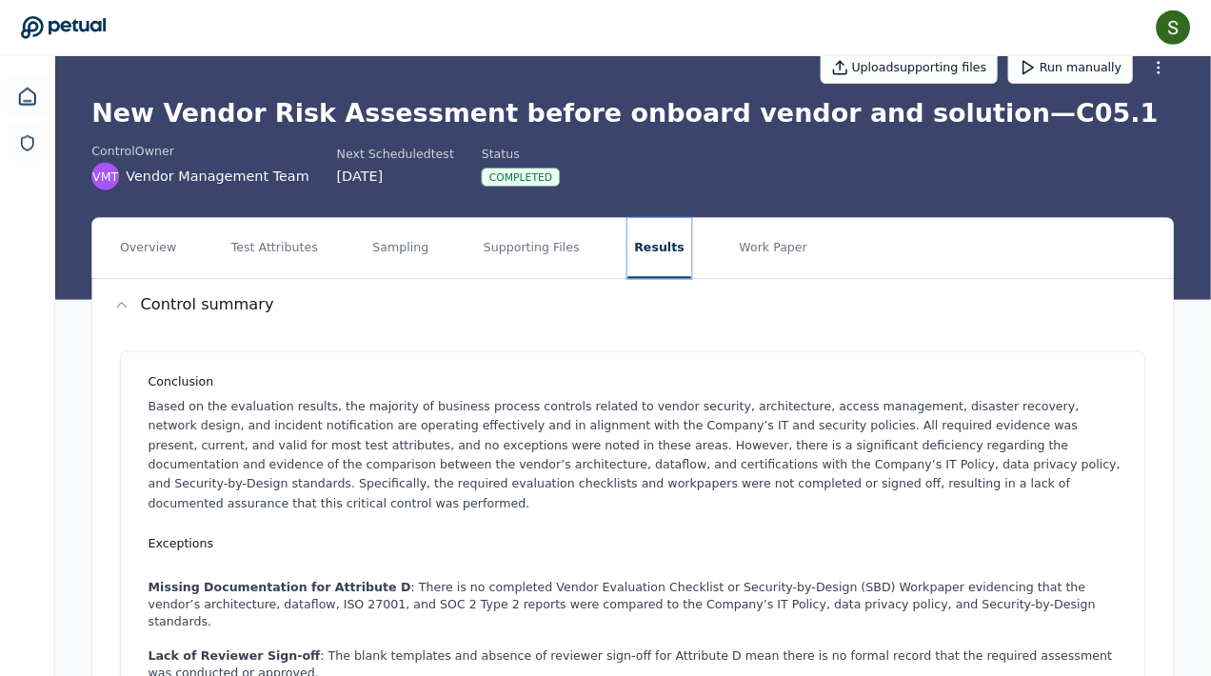
scroll to position [39, 0]
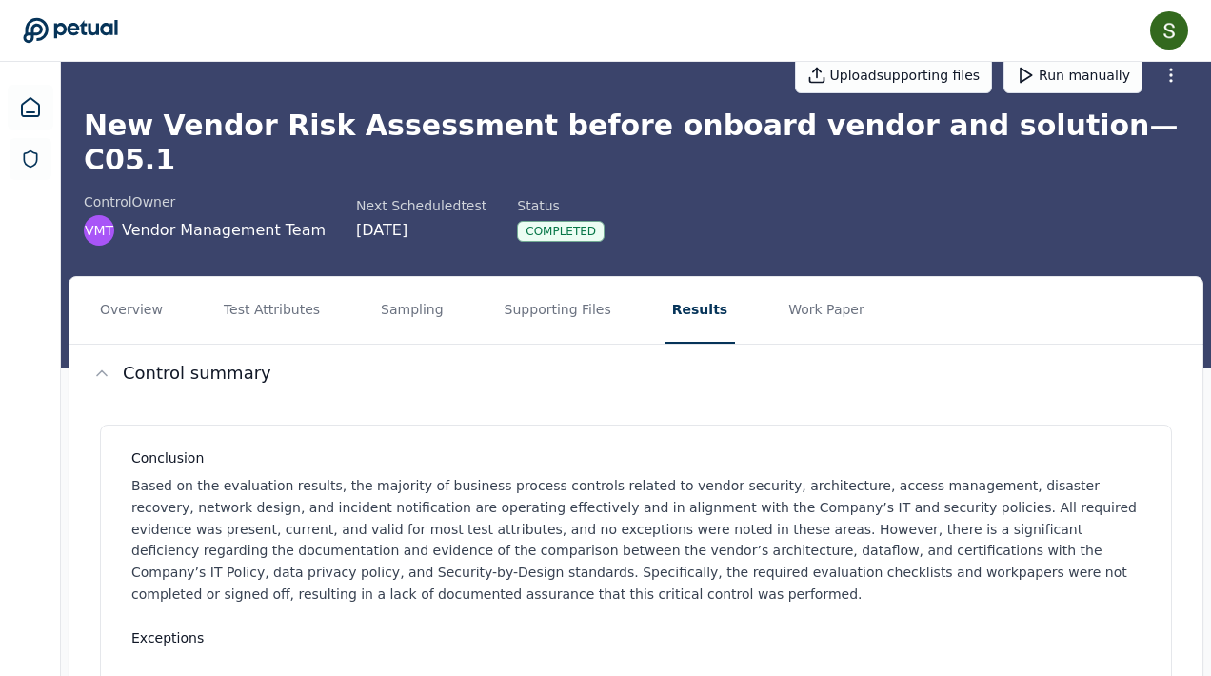
click at [792, 475] on p "Based on the evaluation results, the majority of business process controls rela…" at bounding box center [639, 540] width 1017 height 130
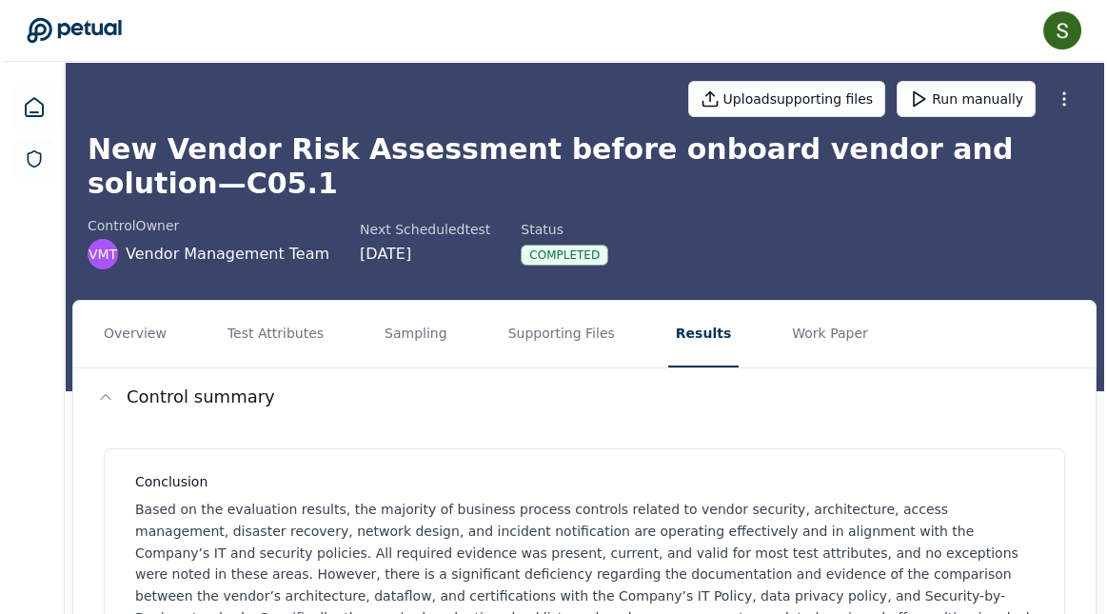
scroll to position [0, 0]
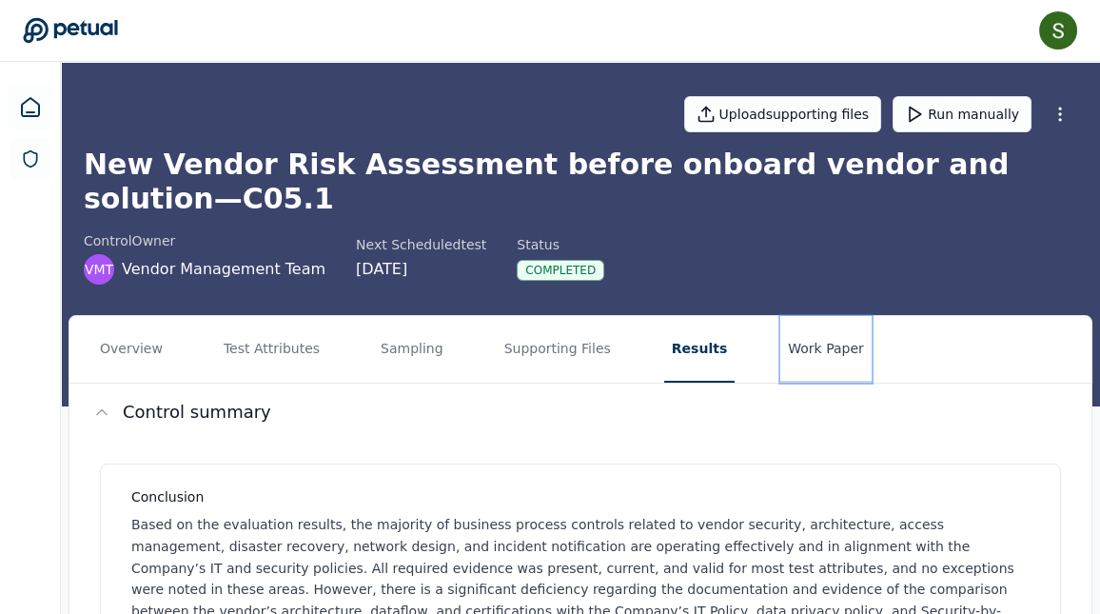
click at [823, 316] on button "Work Paper" at bounding box center [826, 349] width 91 height 67
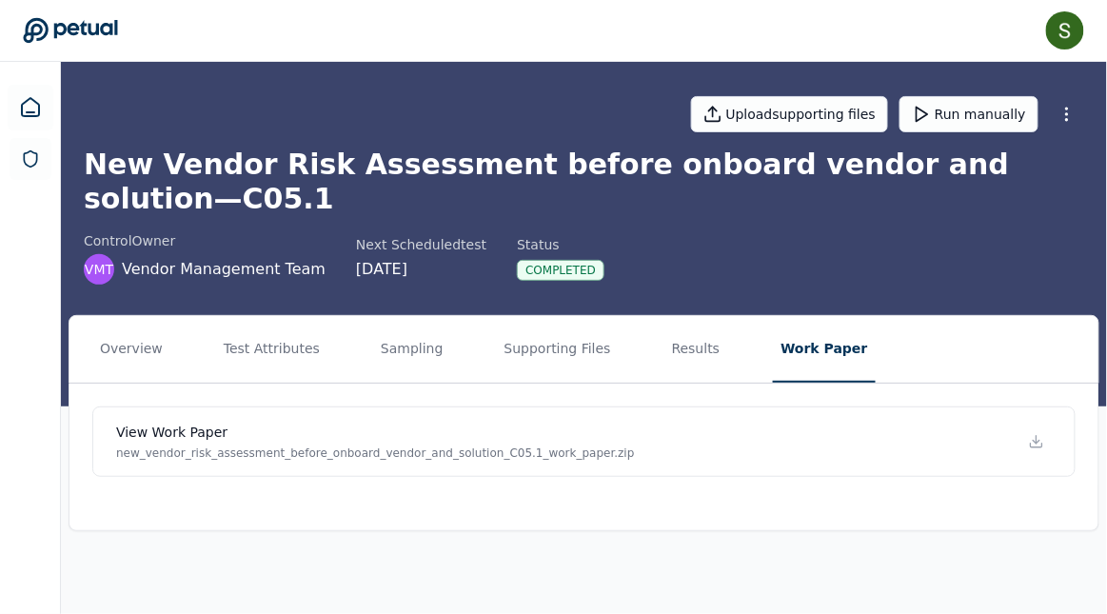
click at [589, 384] on div "View work paper new_vendor_risk_assessment_before_onboard_vendor_and_solution_C…" at bounding box center [583, 442] width 1029 height 116
click at [1038, 434] on icon at bounding box center [1036, 441] width 15 height 15
